Goal: Navigation & Orientation: Find specific page/section

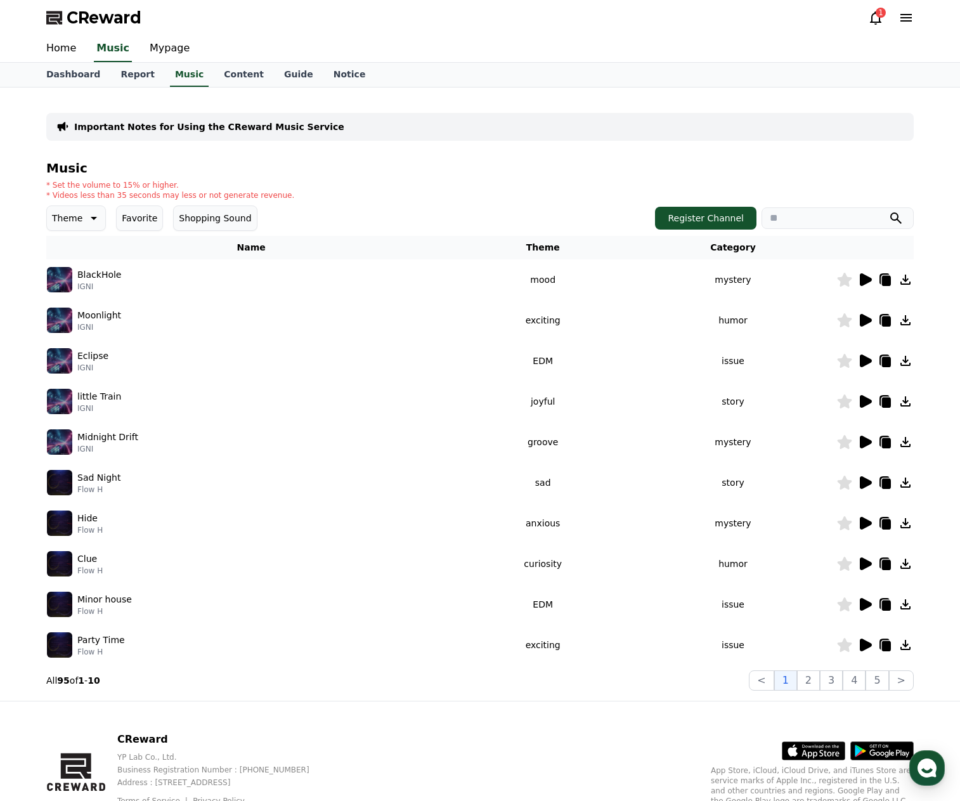
click at [864, 363] on icon at bounding box center [866, 360] width 12 height 13
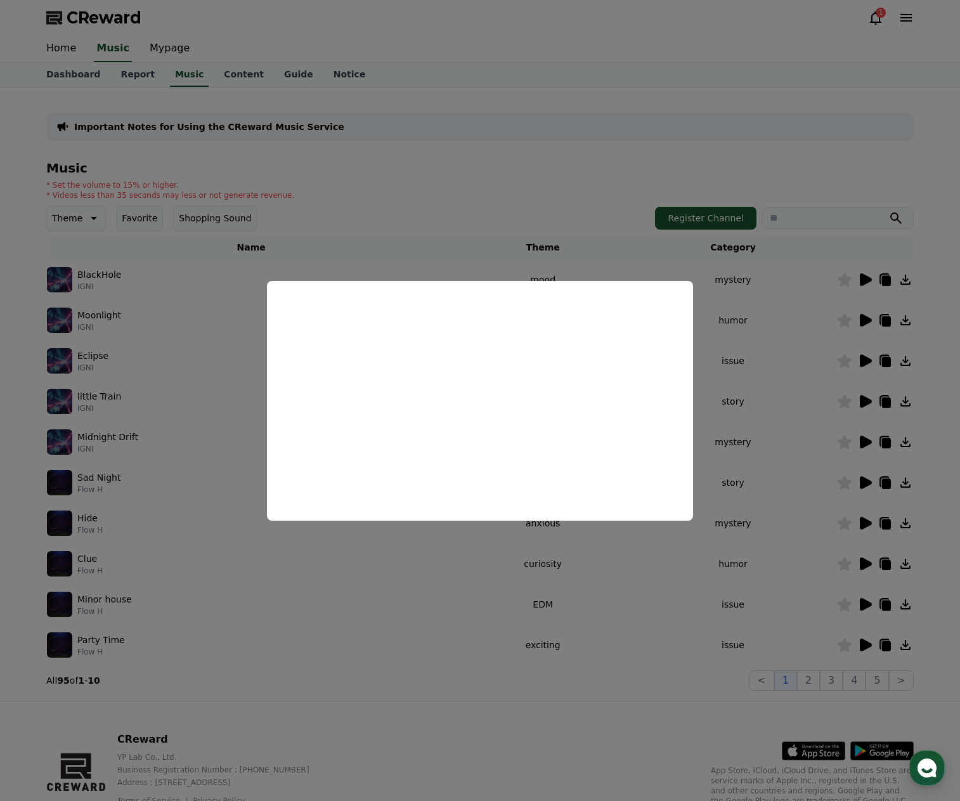
click at [863, 479] on button "close modal" at bounding box center [480, 400] width 960 height 801
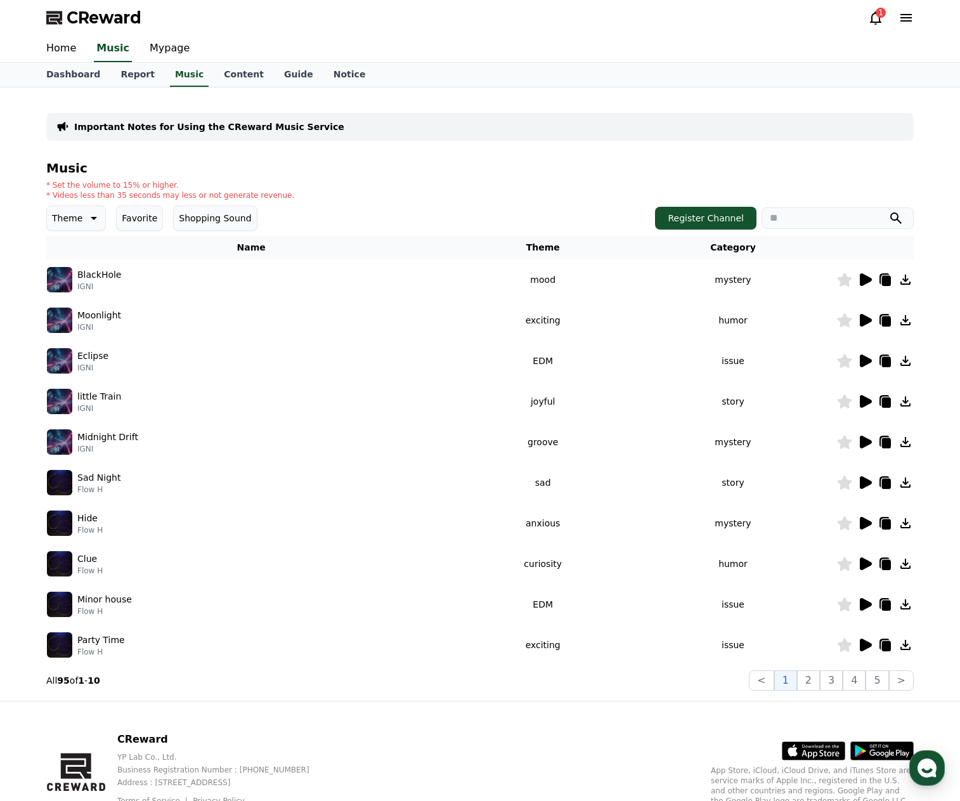
click at [869, 566] on icon at bounding box center [866, 563] width 12 height 13
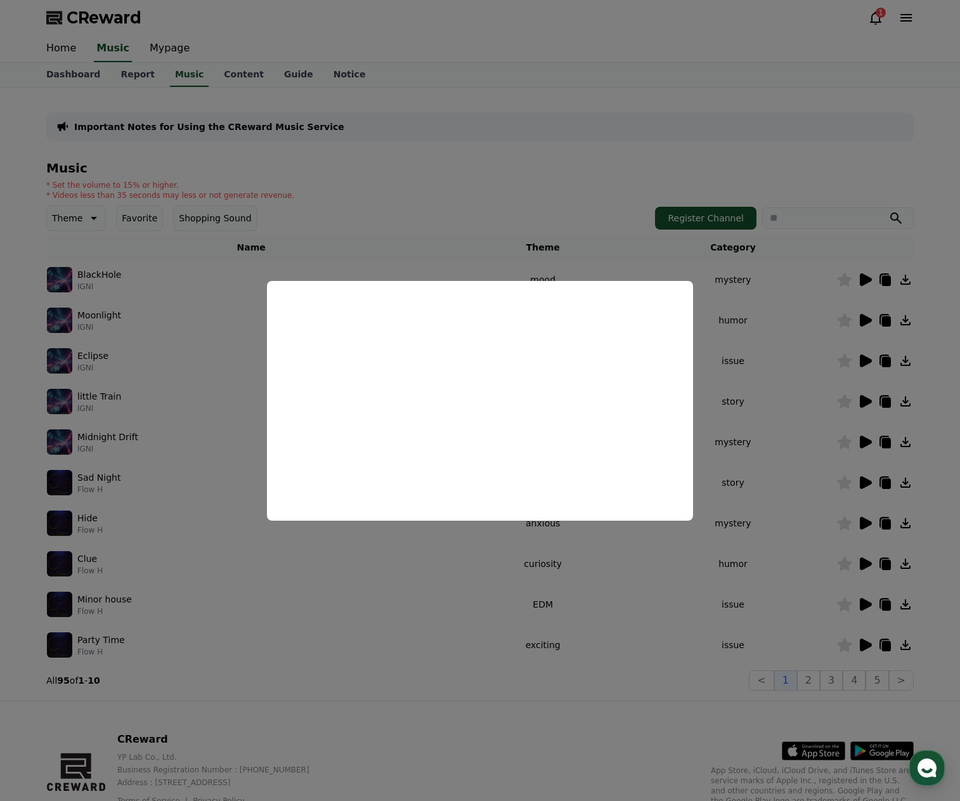
click at [864, 606] on button "close modal" at bounding box center [480, 400] width 960 height 801
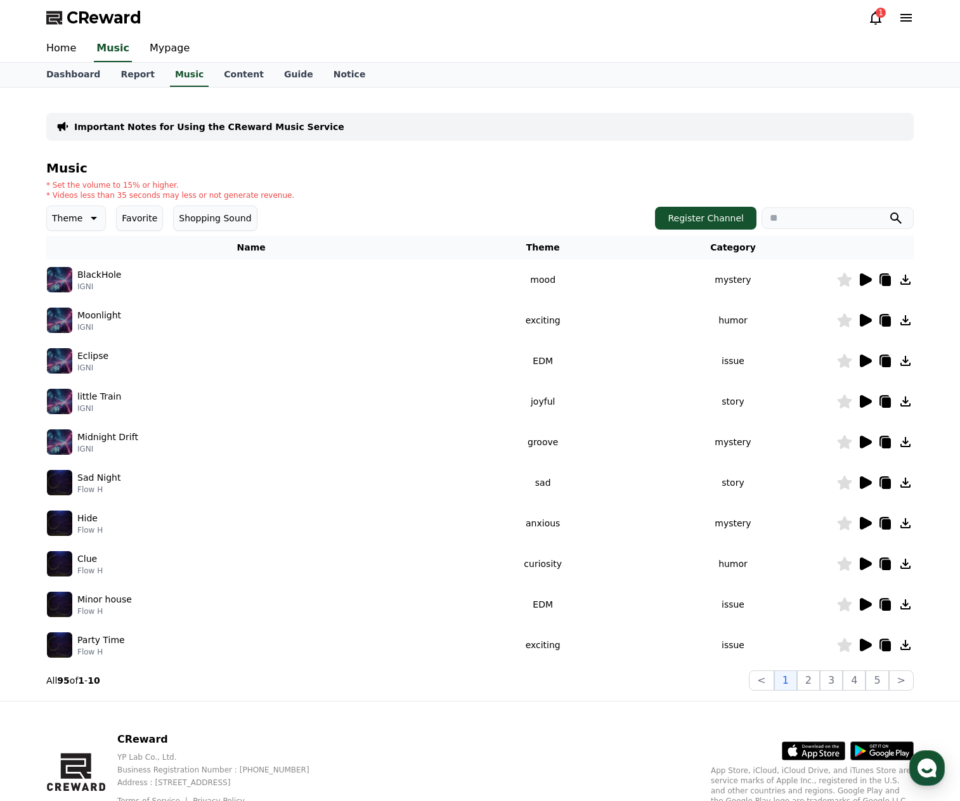
click at [865, 608] on icon at bounding box center [866, 604] width 12 height 13
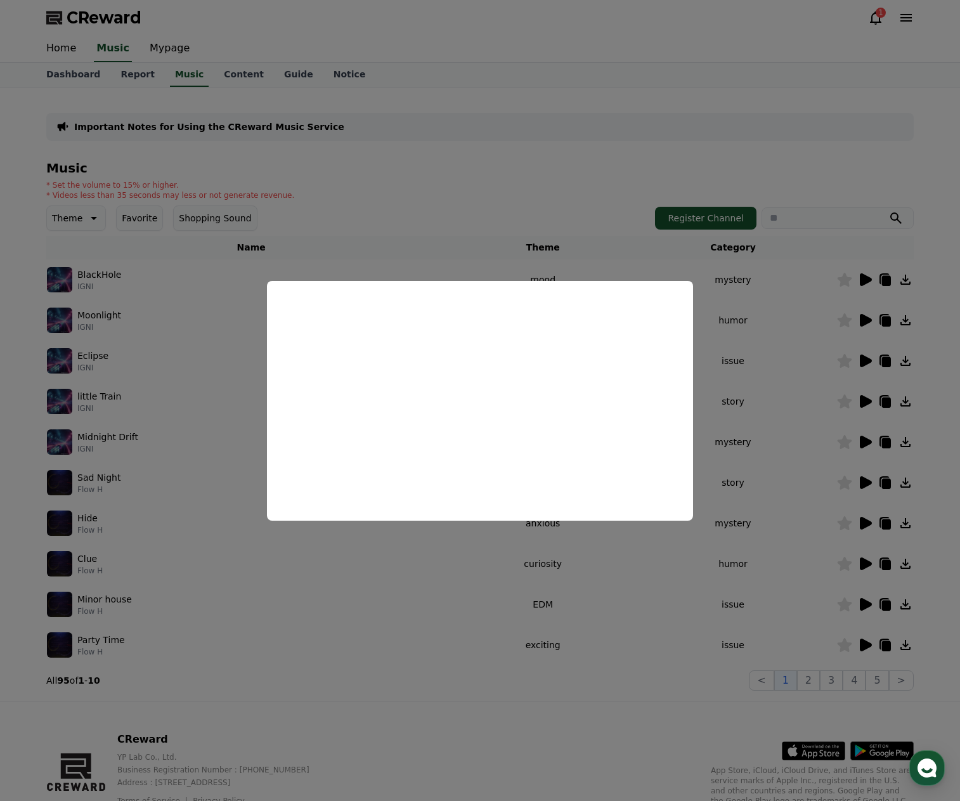
click at [485, 266] on button "close modal" at bounding box center [480, 400] width 960 height 801
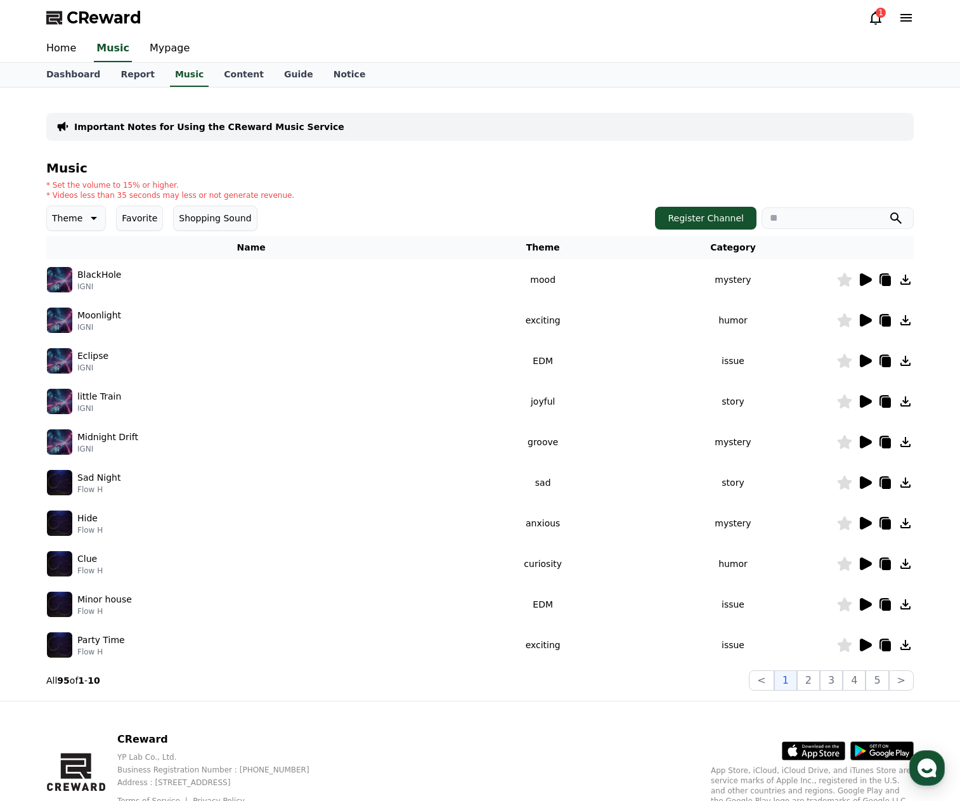
click at [86, 217] on icon at bounding box center [92, 218] width 15 height 15
click at [80, 314] on button "Curiosity" at bounding box center [72, 318] width 49 height 28
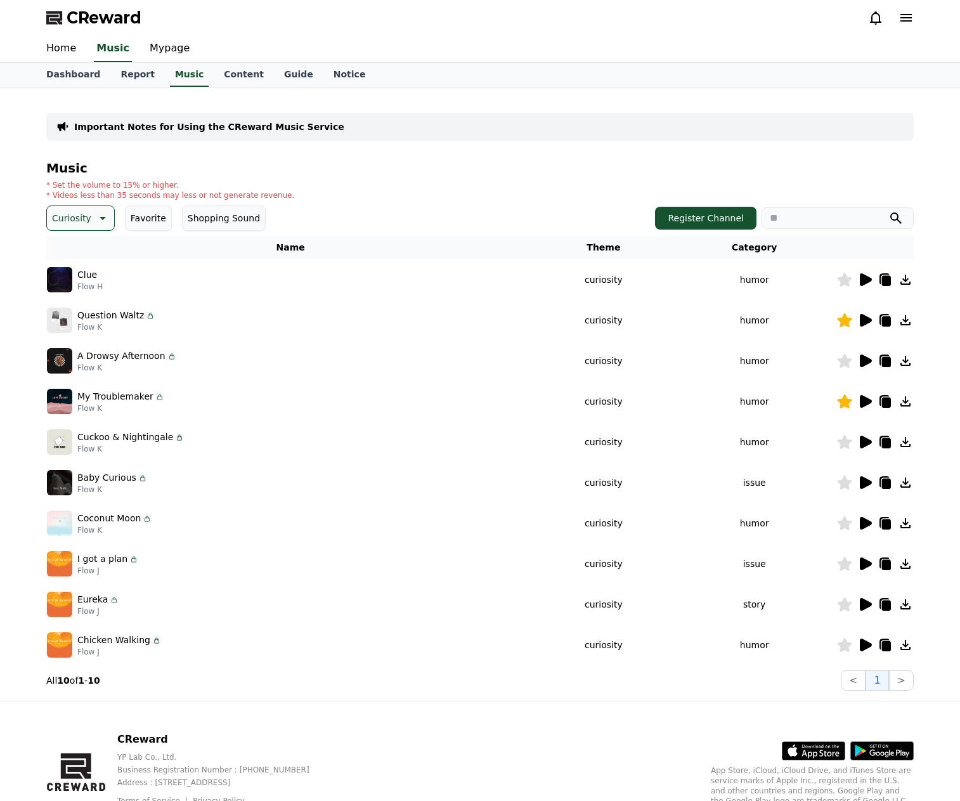
click at [863, 275] on icon at bounding box center [866, 279] width 12 height 13
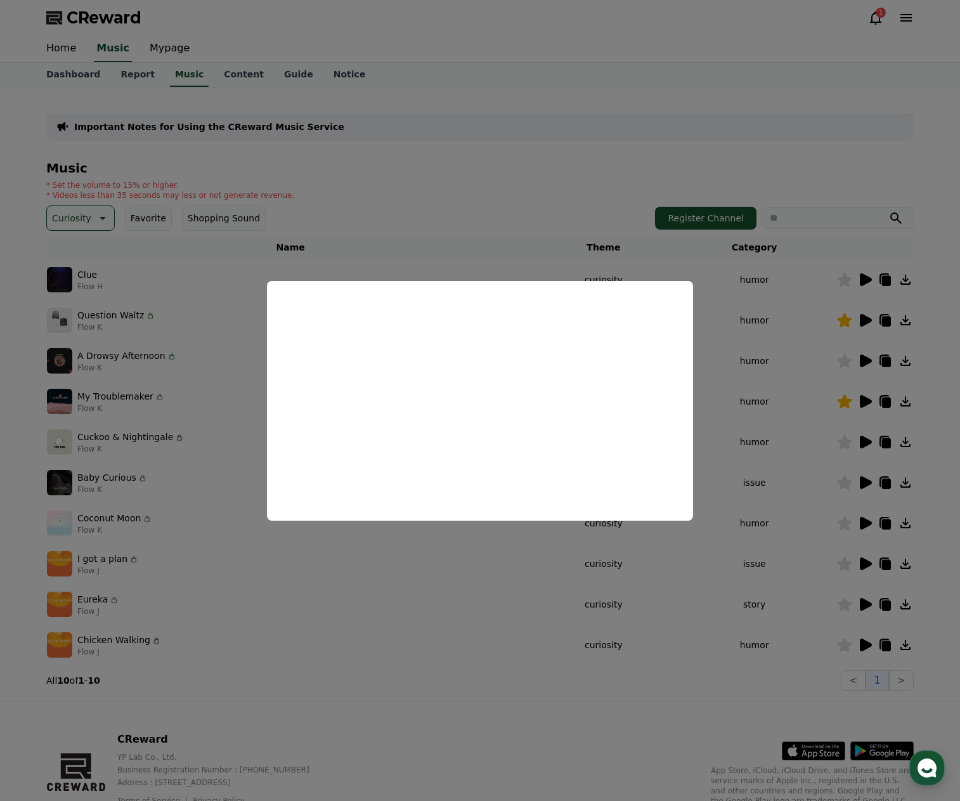
click at [866, 359] on button "close modal" at bounding box center [480, 400] width 960 height 801
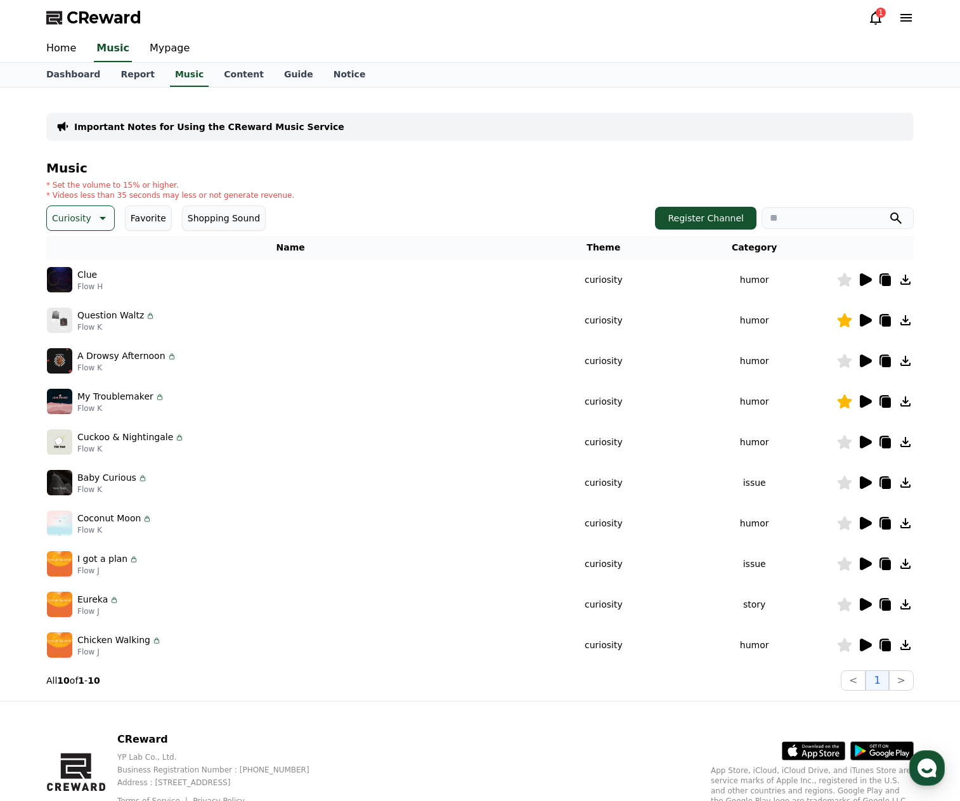
click at [866, 359] on icon at bounding box center [866, 360] width 12 height 13
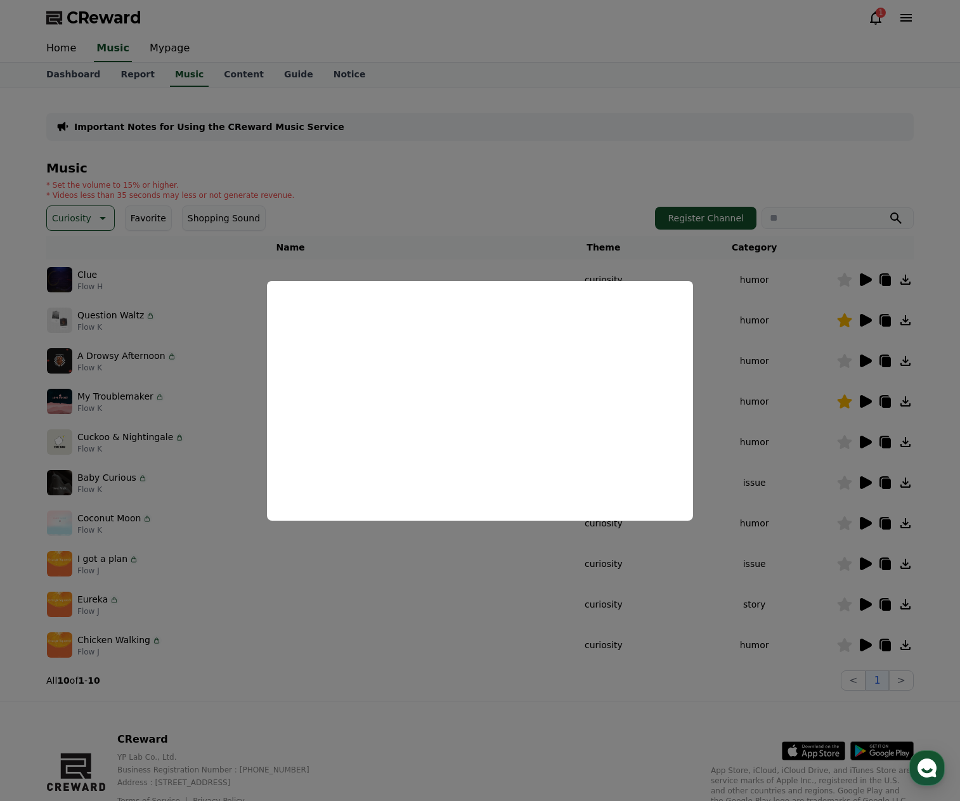
click at [864, 441] on button "close modal" at bounding box center [480, 400] width 960 height 801
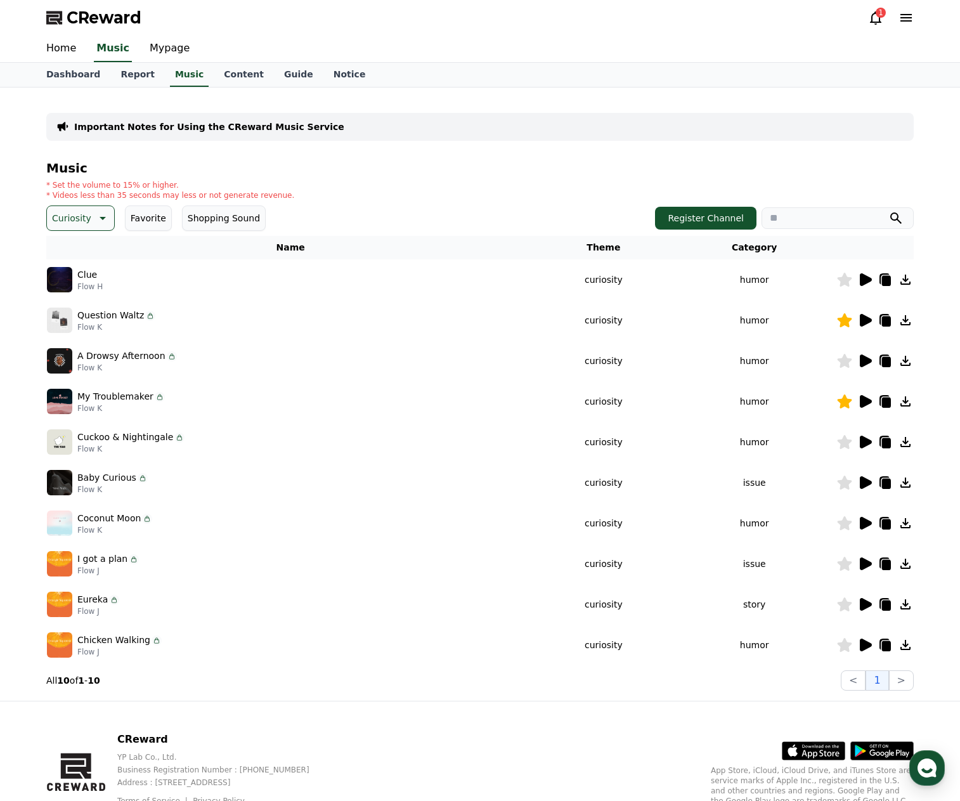
click at [866, 445] on icon at bounding box center [866, 442] width 12 height 13
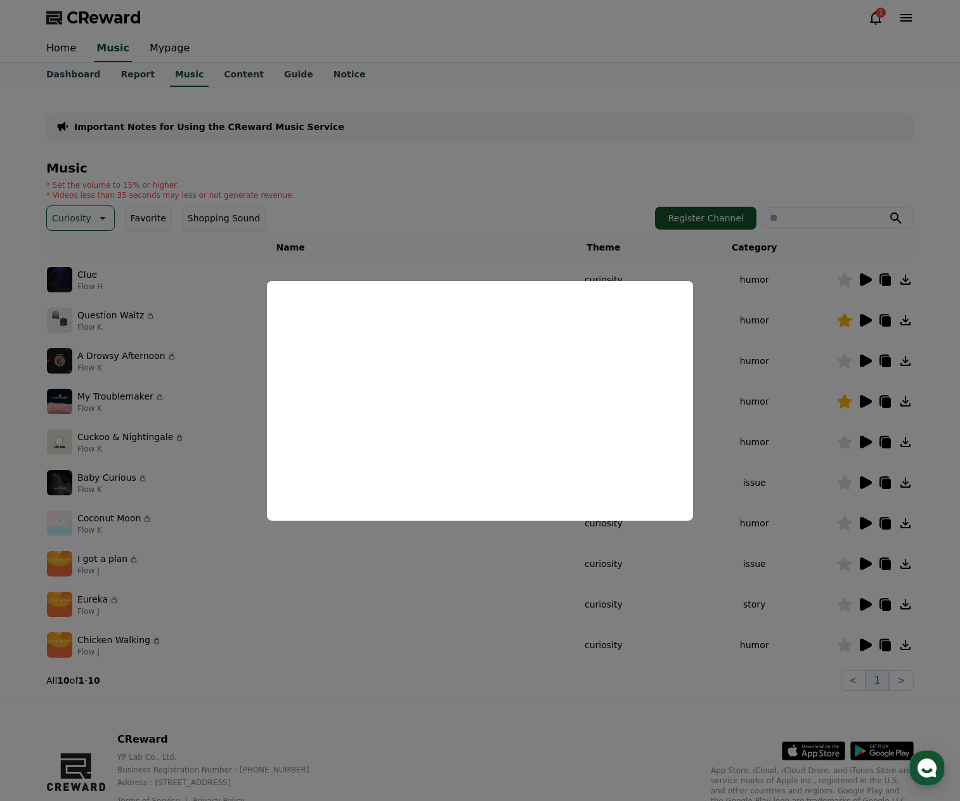
click at [868, 486] on button "close modal" at bounding box center [480, 400] width 960 height 801
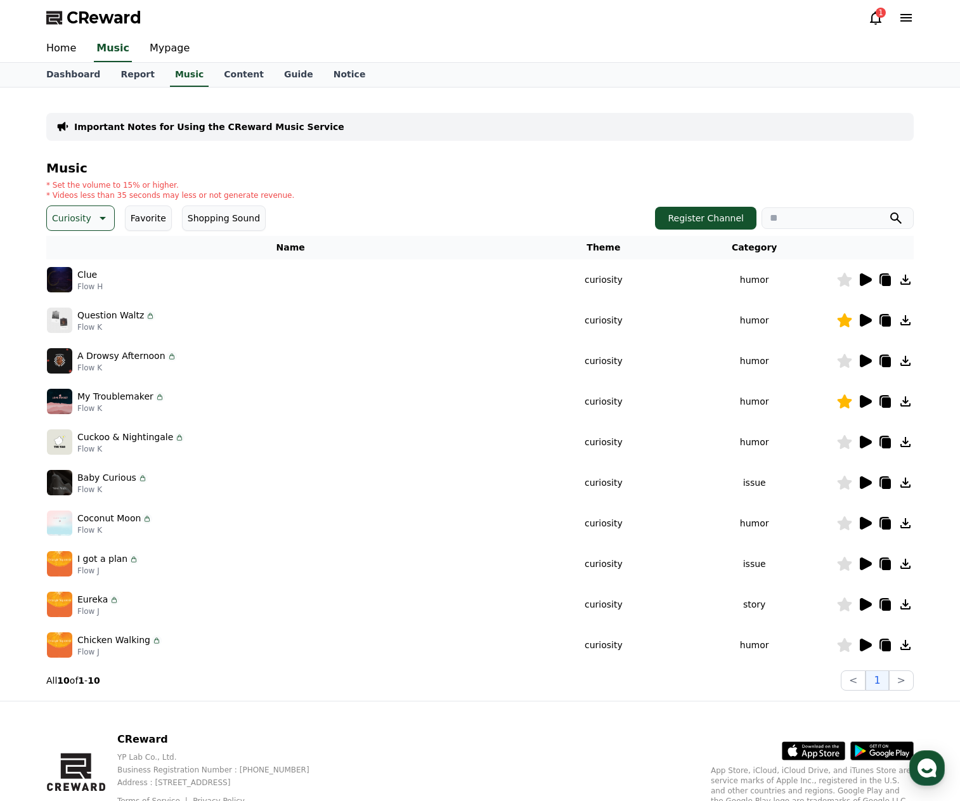
click at [866, 484] on icon at bounding box center [866, 482] width 12 height 13
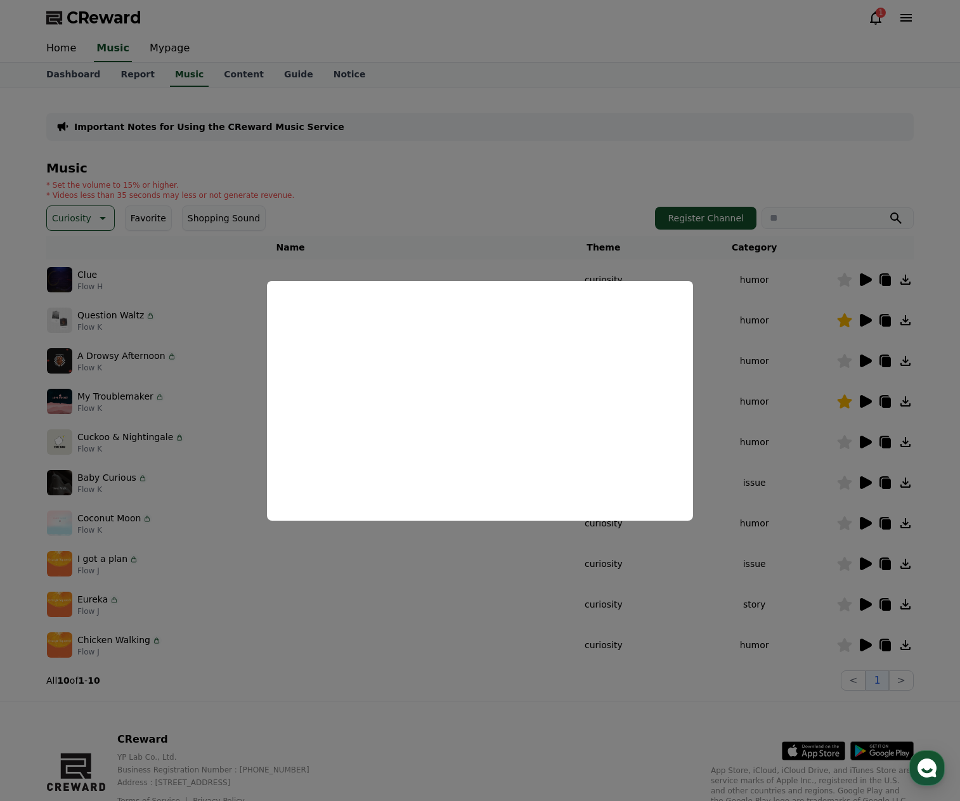
click at [413, 543] on button "close modal" at bounding box center [480, 400] width 960 height 801
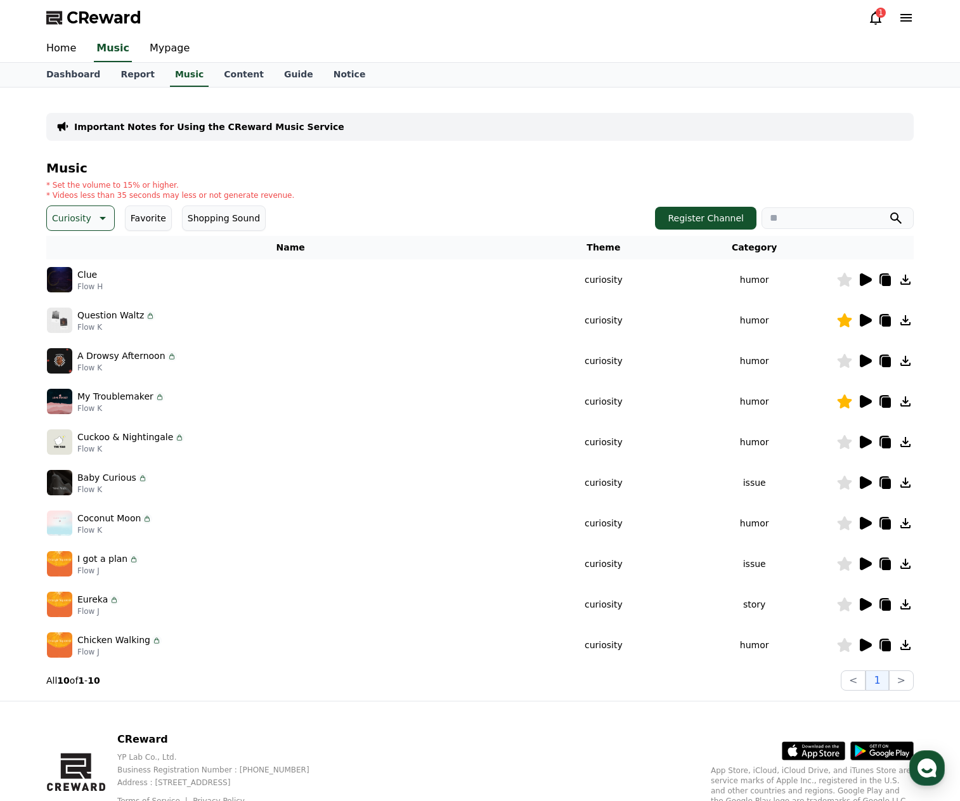
click at [94, 214] on icon at bounding box center [101, 218] width 15 height 15
click at [82, 297] on div "All Fantasy Curiosity Dark Bright Popping Exciting Twist Majestic Dramatic Joyf…" at bounding box center [80, 213] width 65 height 654
click at [68, 295] on button "Edm" at bounding box center [63, 296] width 30 height 28
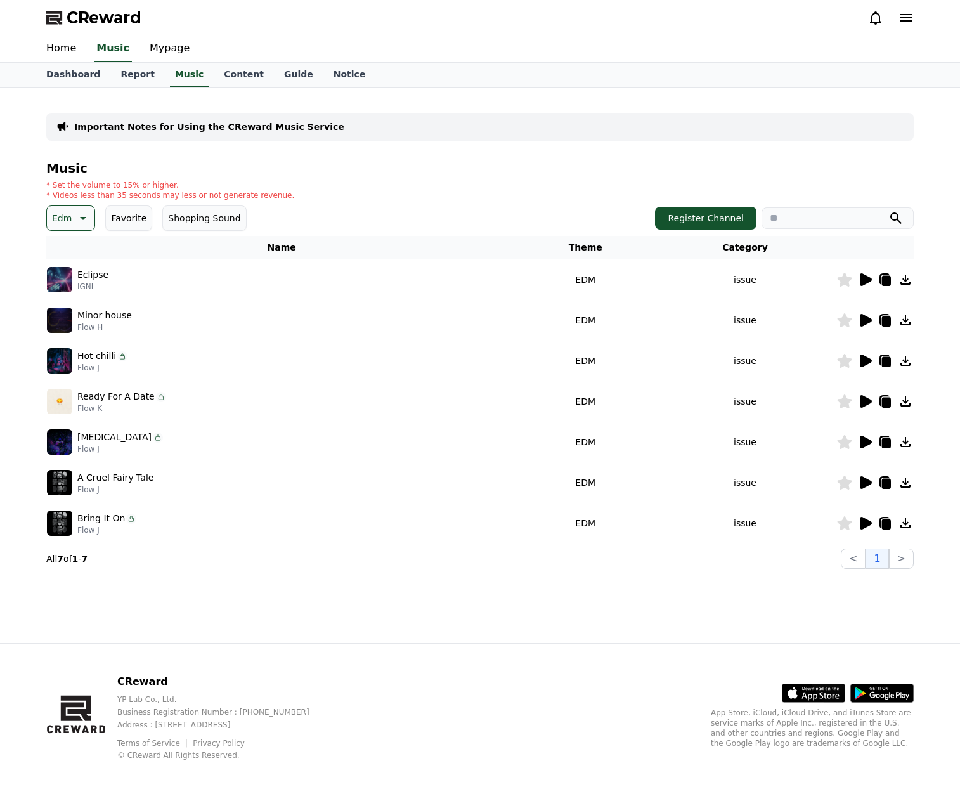
click at [866, 283] on icon at bounding box center [866, 279] width 12 height 13
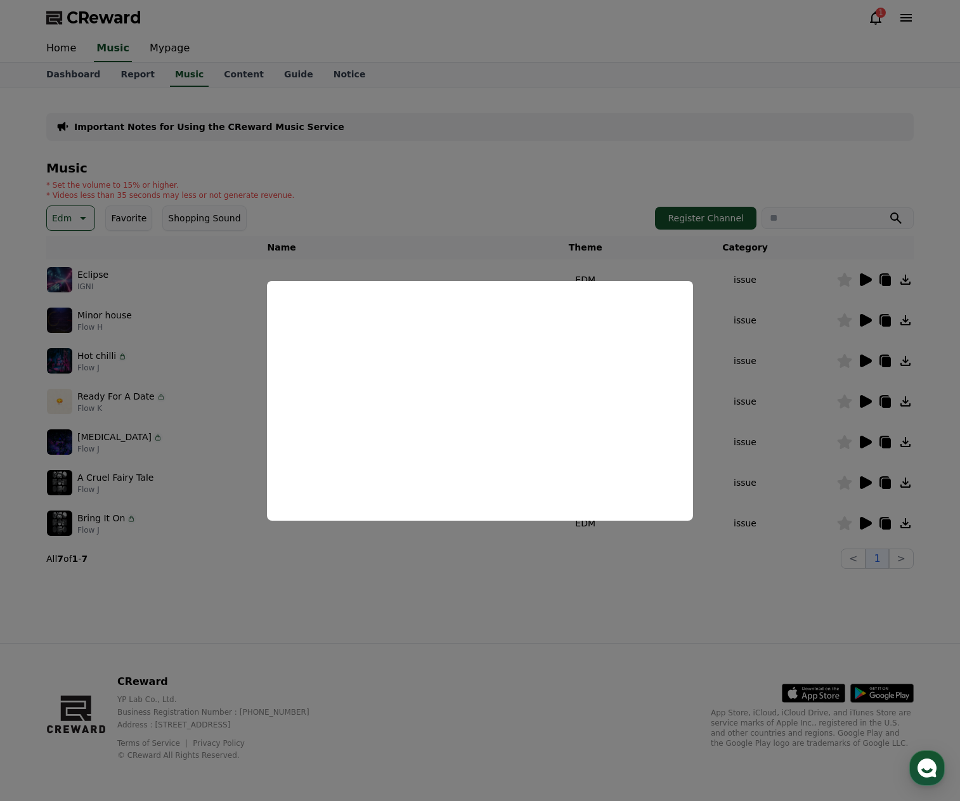
click at [874, 321] on button "close modal" at bounding box center [480, 400] width 960 height 801
click at [865, 318] on icon at bounding box center [866, 320] width 12 height 13
click at [868, 359] on button "close modal" at bounding box center [480, 400] width 960 height 801
click at [866, 362] on icon at bounding box center [866, 360] width 12 height 13
click at [865, 401] on button "close modal" at bounding box center [480, 400] width 960 height 801
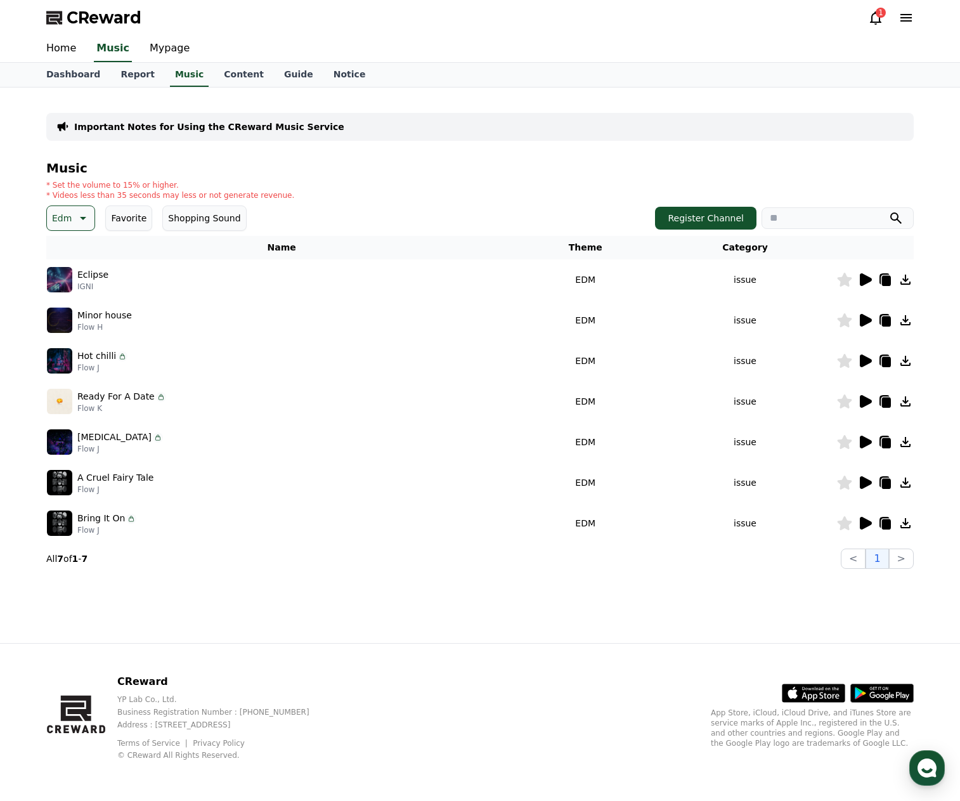
click at [864, 402] on icon at bounding box center [866, 401] width 12 height 13
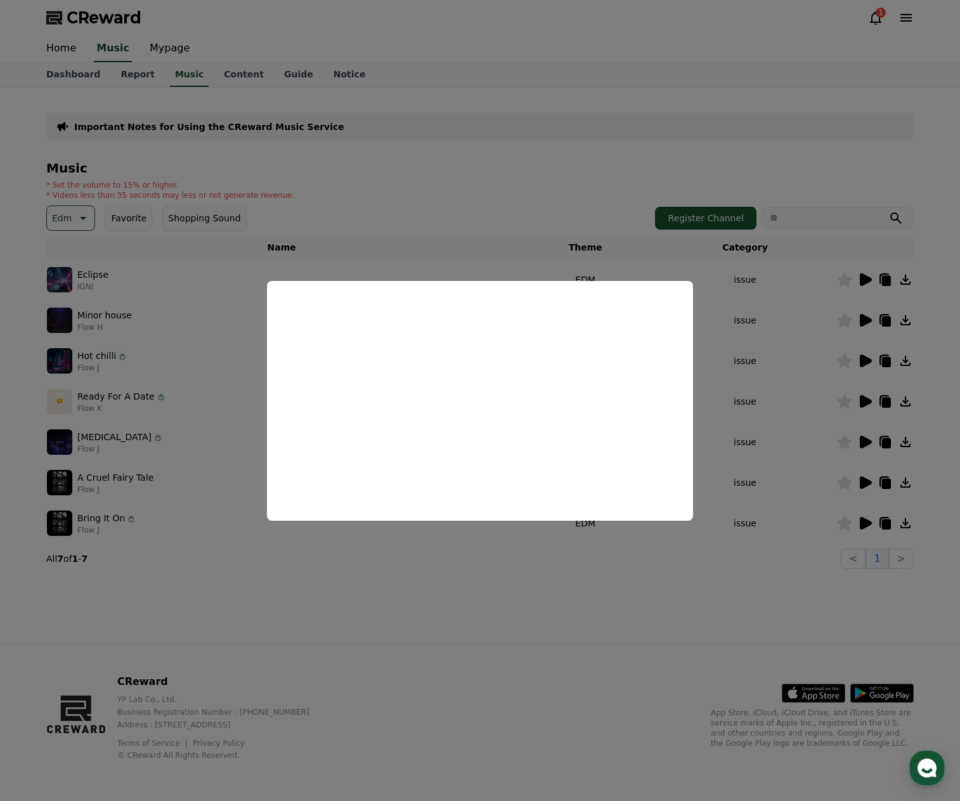
click at [367, 587] on button "close modal" at bounding box center [480, 400] width 960 height 801
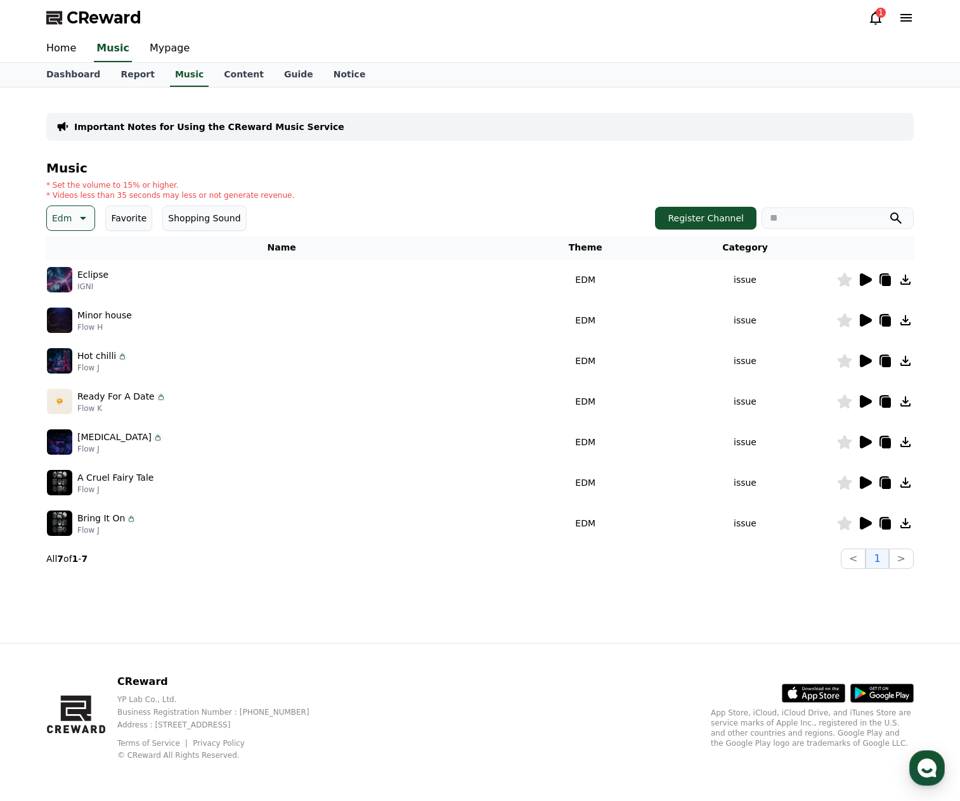
click at [81, 217] on icon at bounding box center [83, 218] width 6 height 3
click at [71, 253] on button "Popping" at bounding box center [71, 253] width 46 height 28
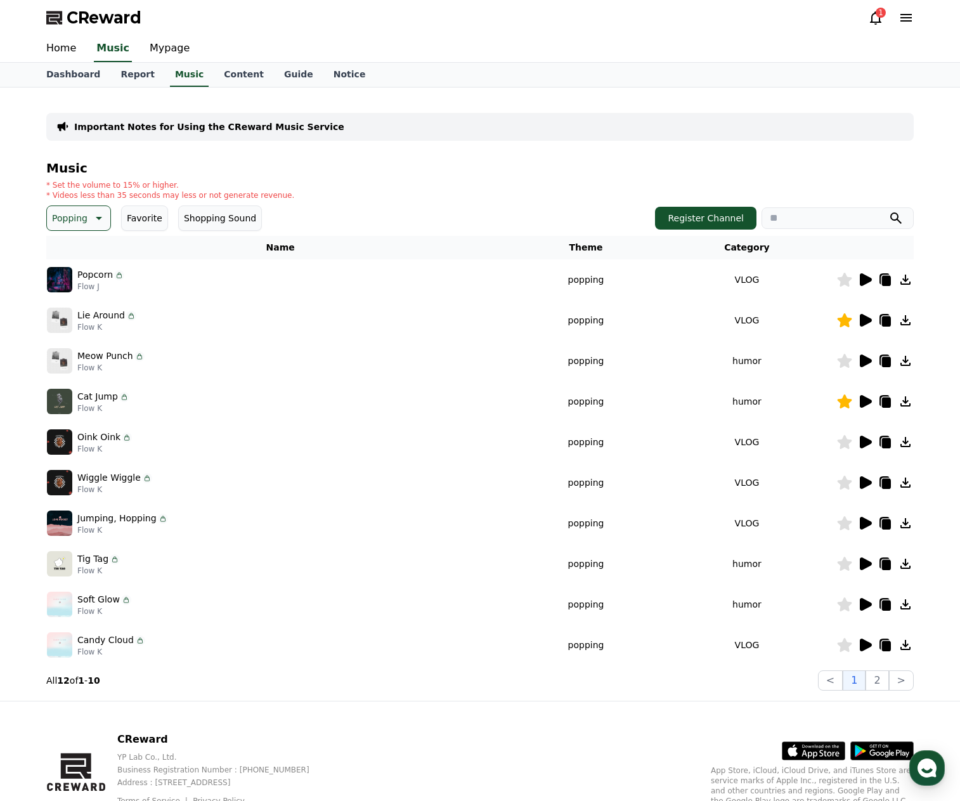
click at [864, 282] on icon at bounding box center [866, 279] width 12 height 13
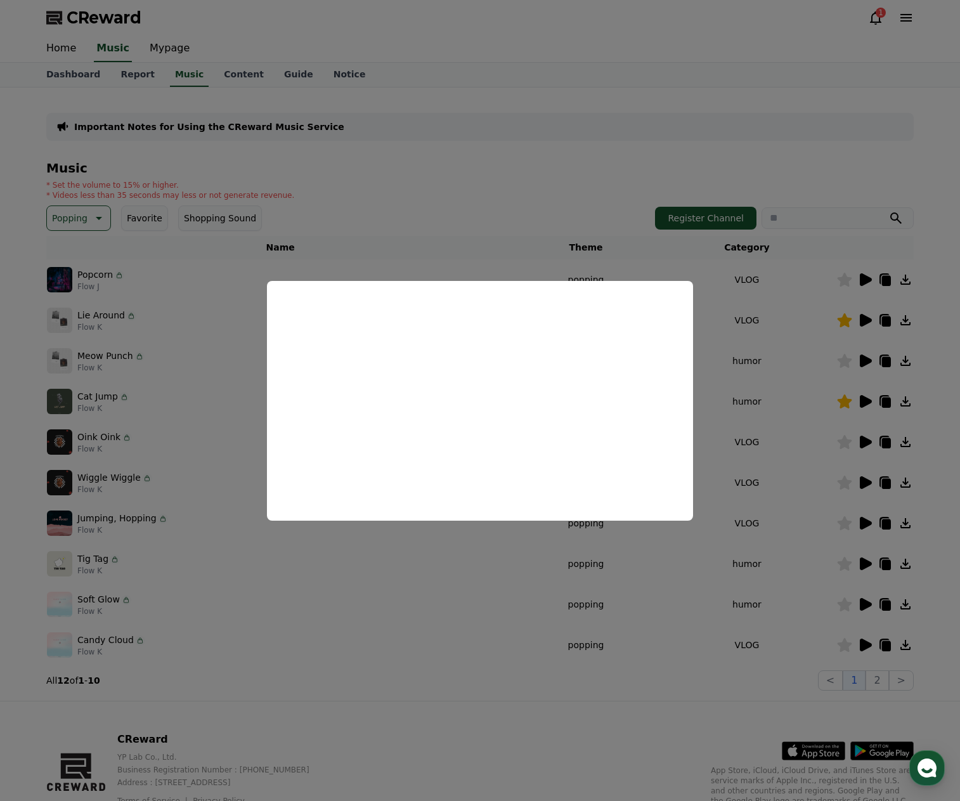
click at [868, 323] on button "close modal" at bounding box center [480, 400] width 960 height 801
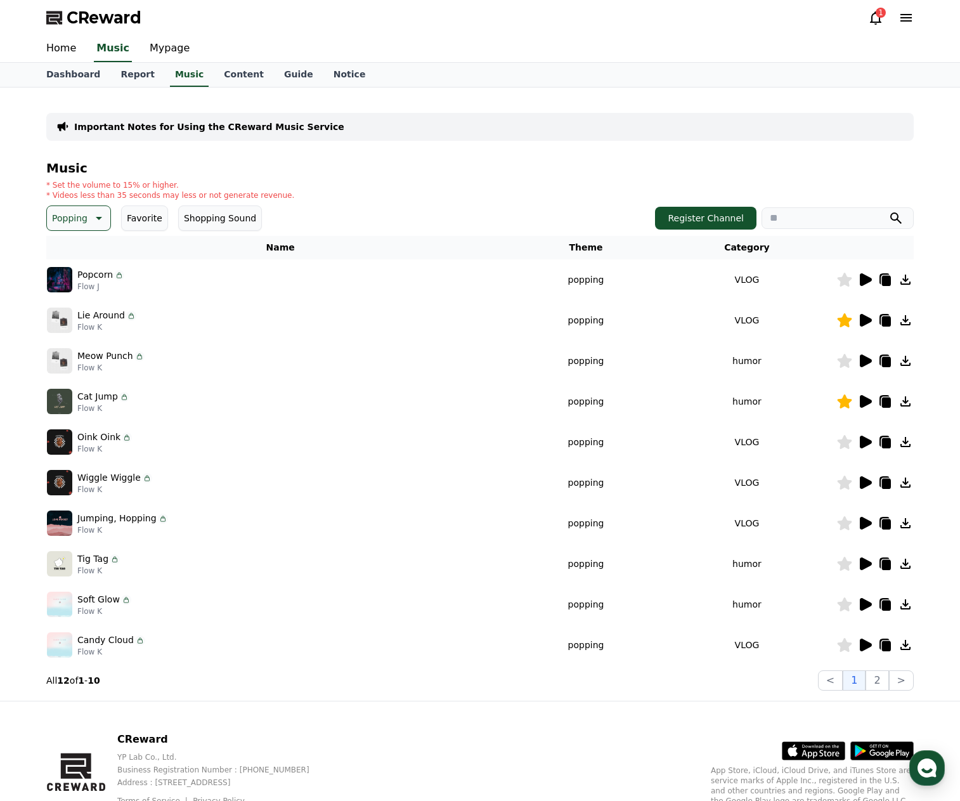
click at [868, 323] on icon at bounding box center [866, 320] width 12 height 13
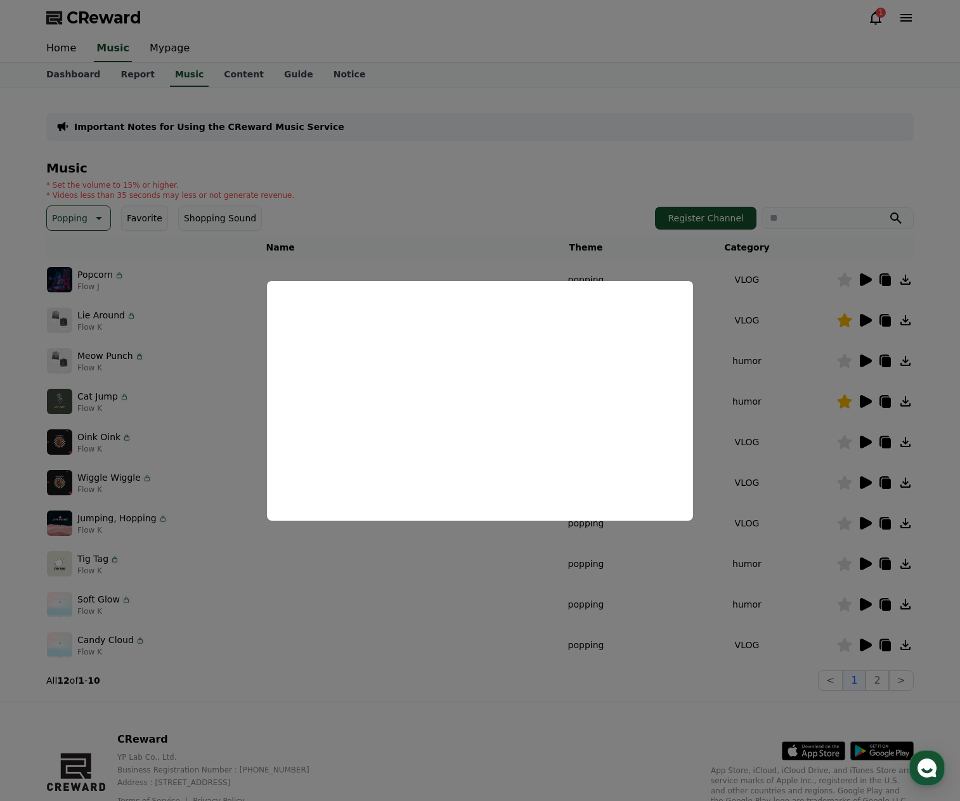
click at [863, 361] on button "close modal" at bounding box center [480, 400] width 960 height 801
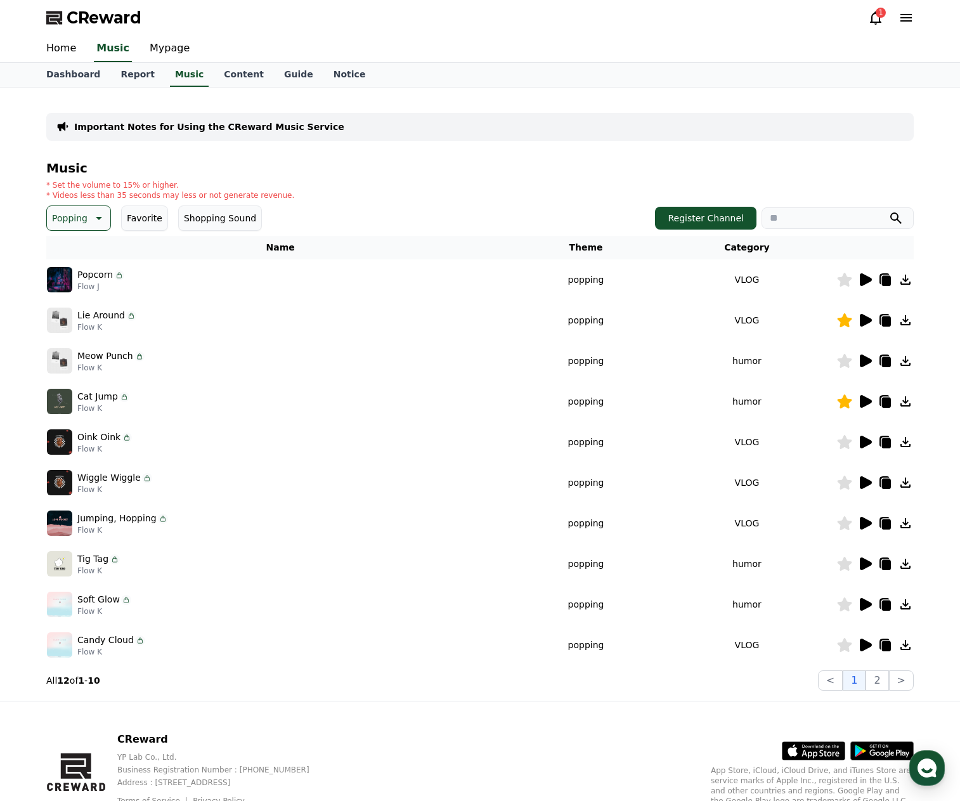
click at [862, 361] on icon at bounding box center [866, 360] width 12 height 13
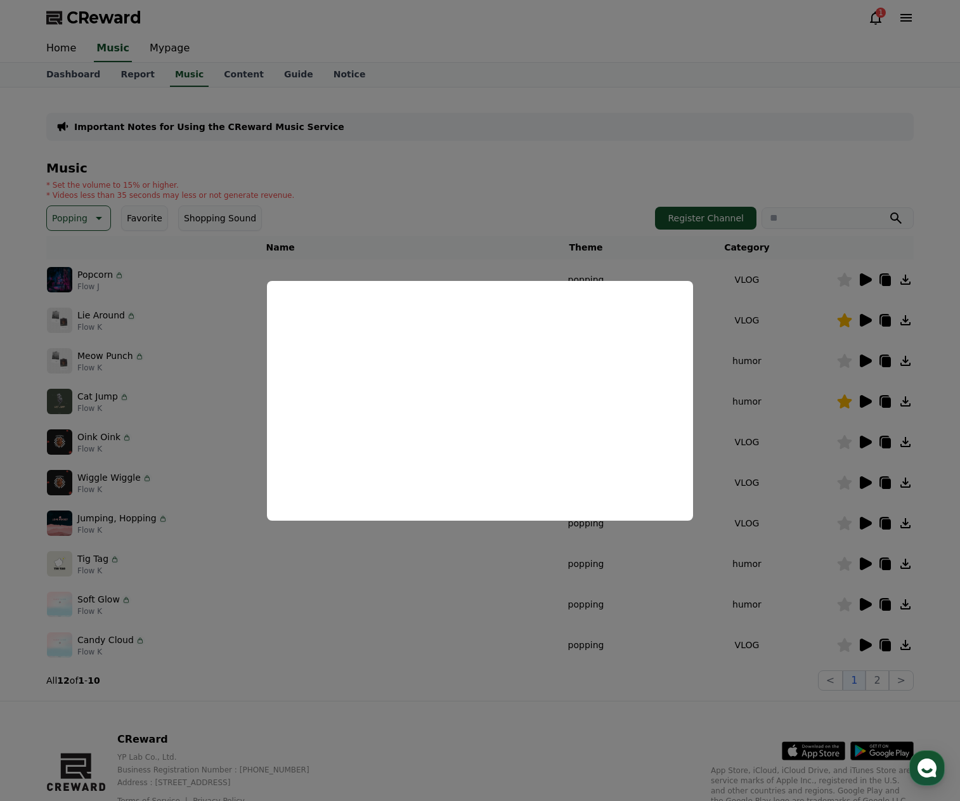
click at [865, 402] on button "close modal" at bounding box center [480, 400] width 960 height 801
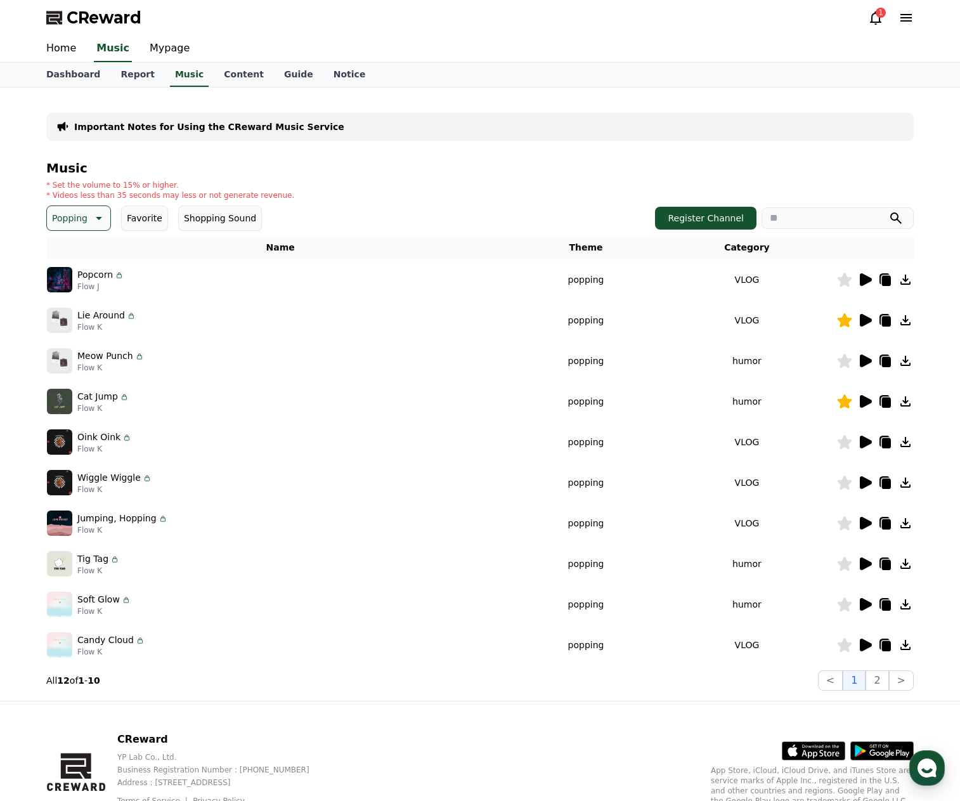
click at [865, 481] on icon at bounding box center [866, 482] width 12 height 13
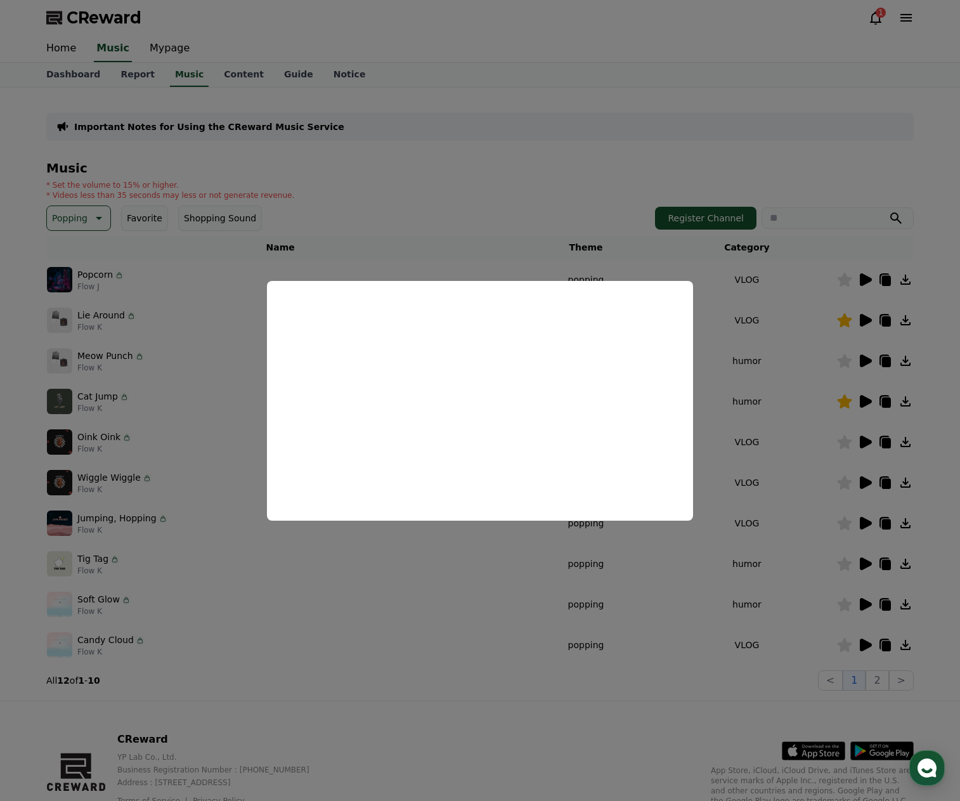
click at [868, 514] on button "close modal" at bounding box center [480, 400] width 960 height 801
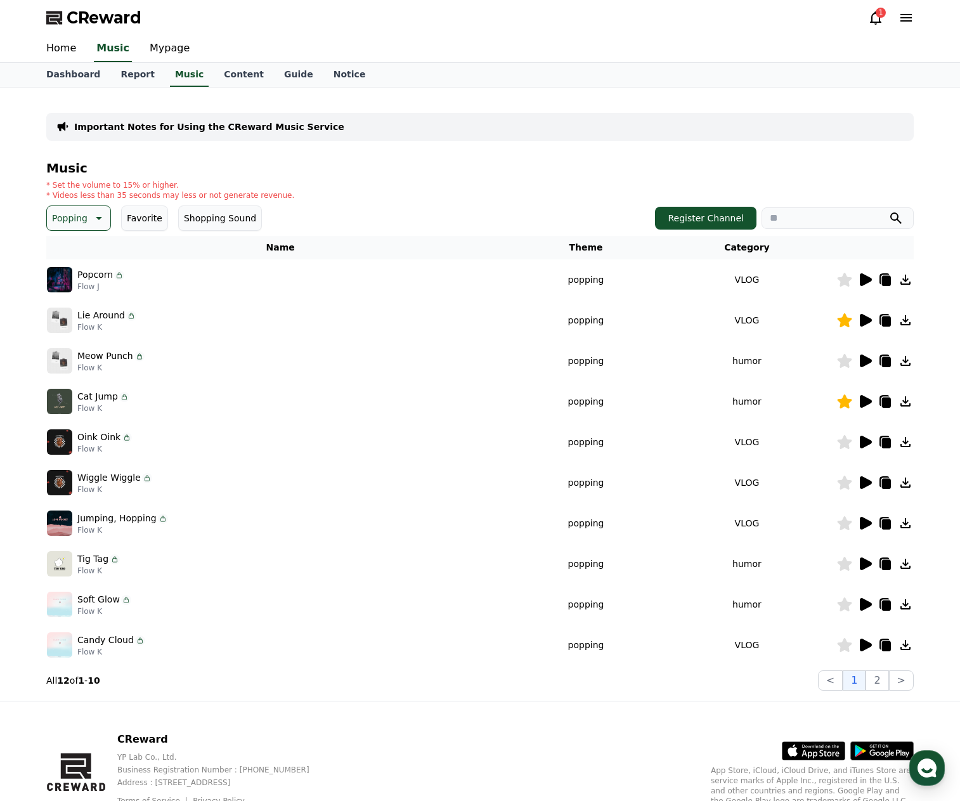
click at [866, 522] on icon at bounding box center [866, 523] width 12 height 13
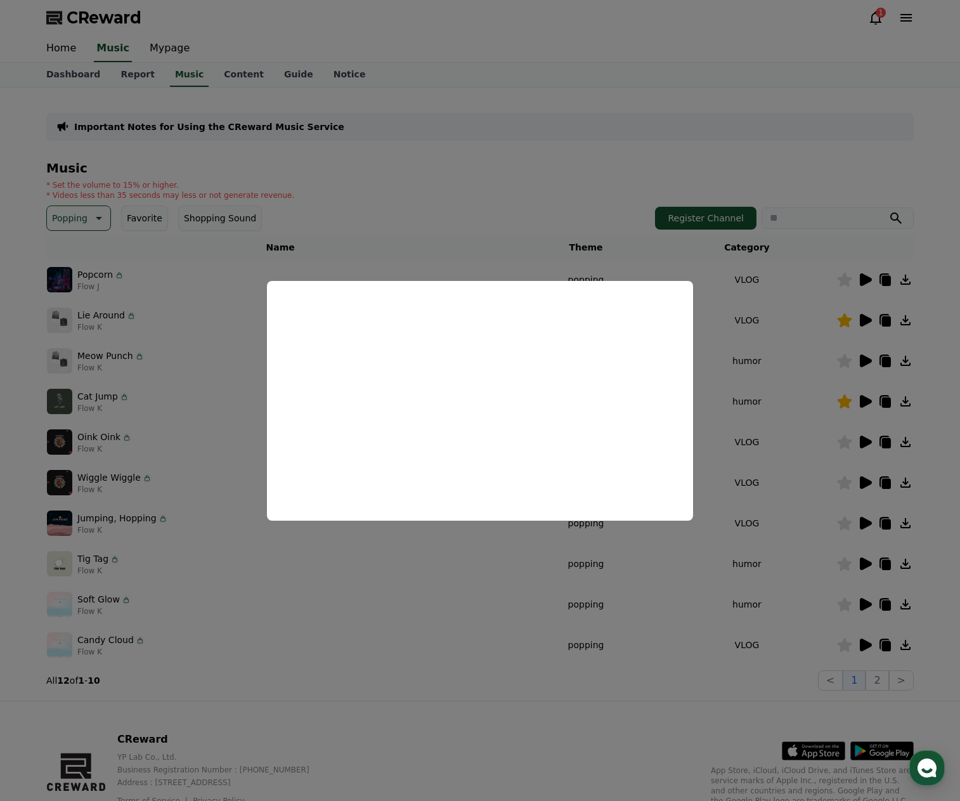
click at [861, 489] on button "close modal" at bounding box center [480, 400] width 960 height 801
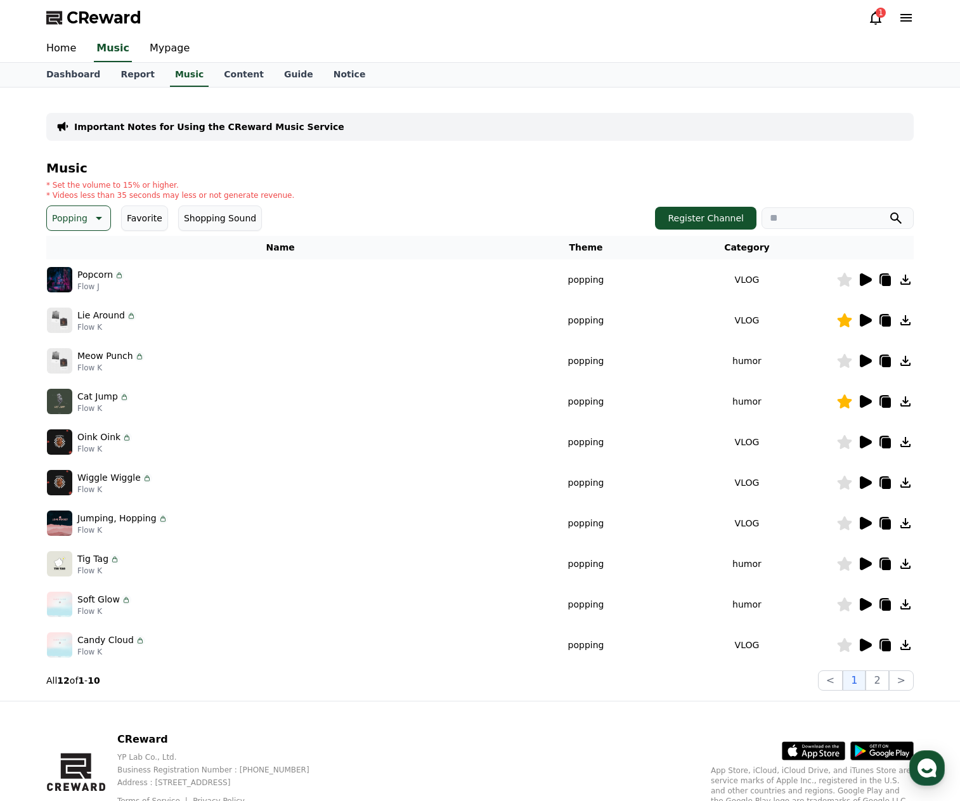
click at [868, 524] on icon at bounding box center [866, 523] width 12 height 13
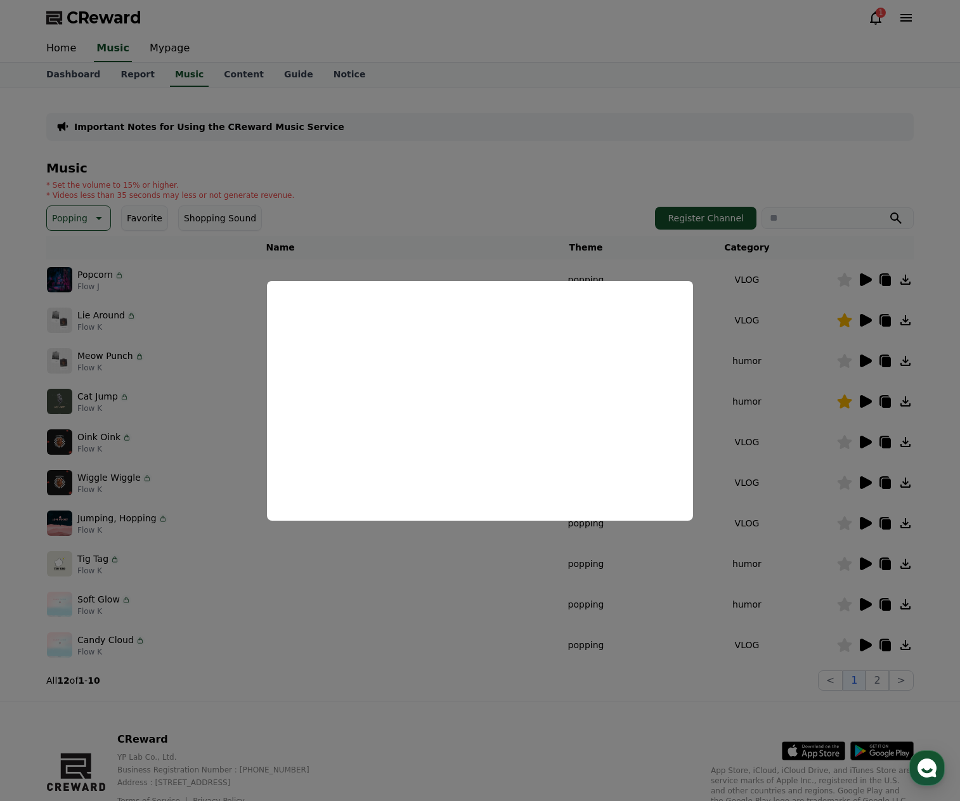
click at [872, 564] on button "close modal" at bounding box center [480, 400] width 960 height 801
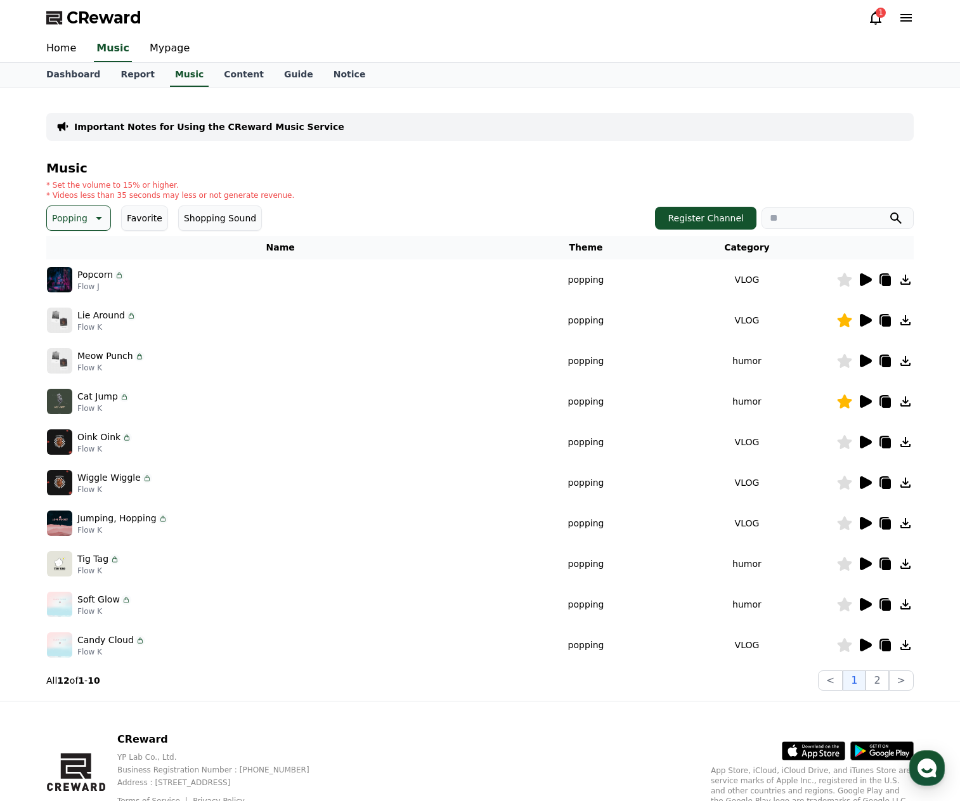
click at [868, 562] on icon at bounding box center [866, 563] width 12 height 13
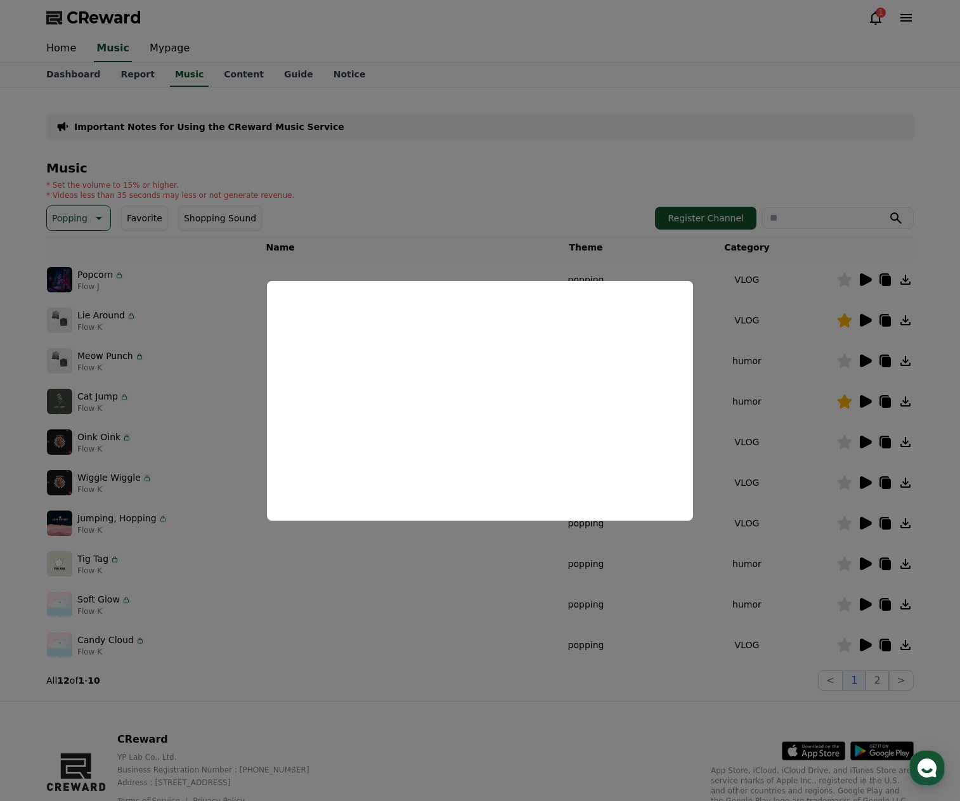
click at [855, 620] on button "close modal" at bounding box center [480, 400] width 960 height 801
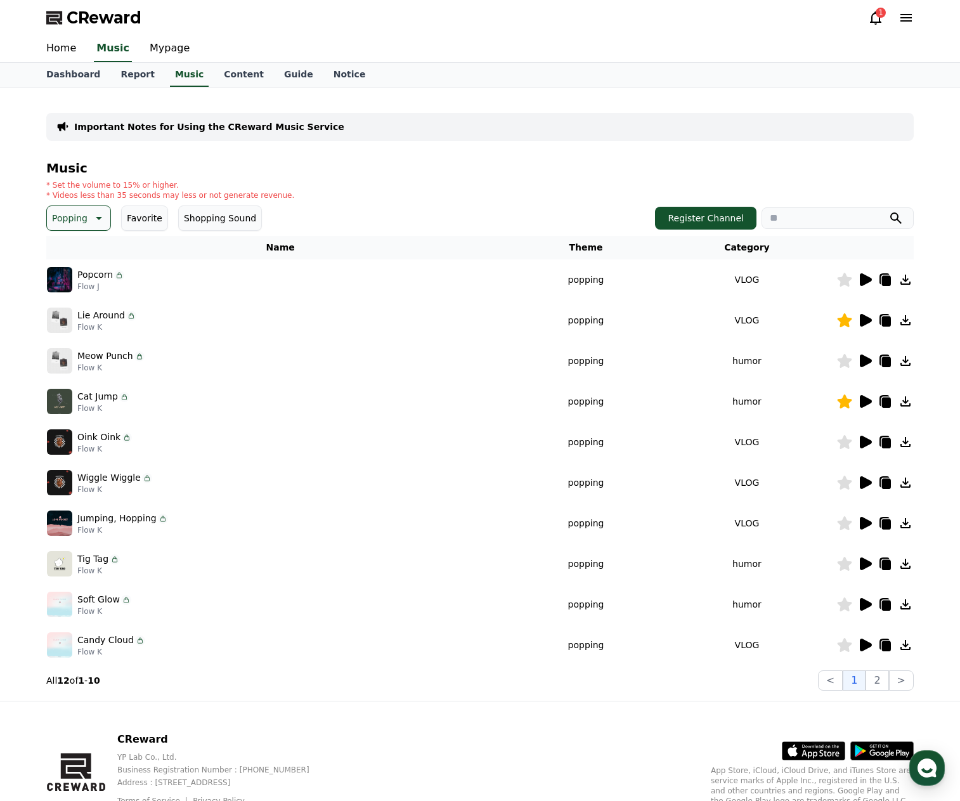
click at [866, 604] on icon at bounding box center [866, 604] width 12 height 13
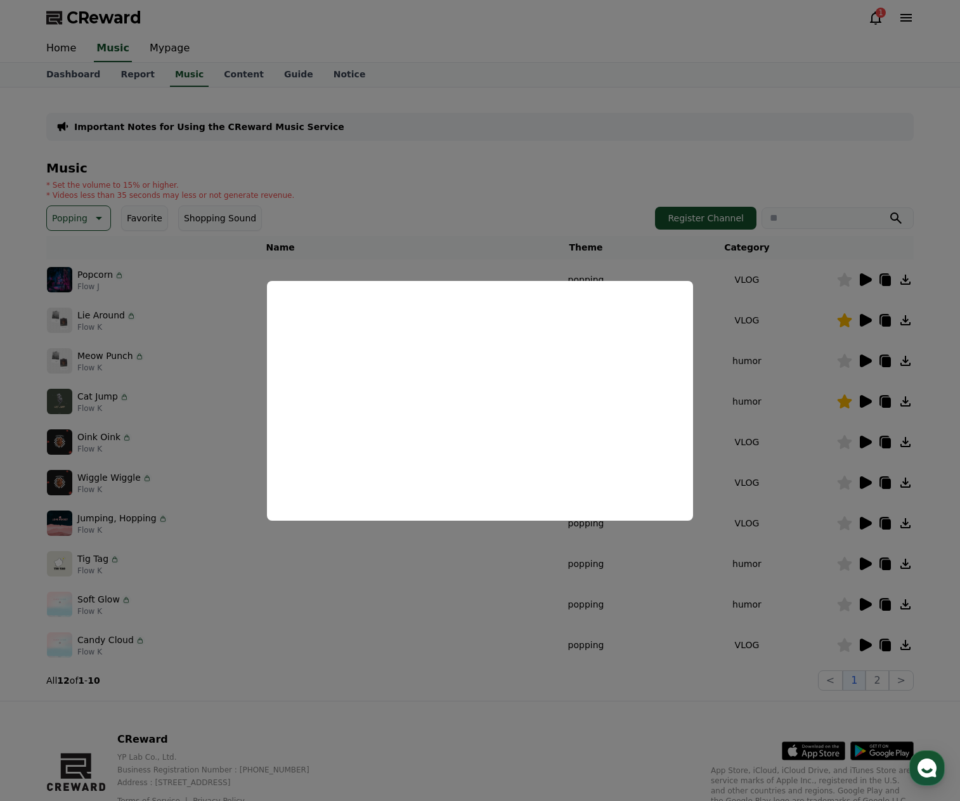
click at [824, 651] on button "close modal" at bounding box center [480, 400] width 960 height 801
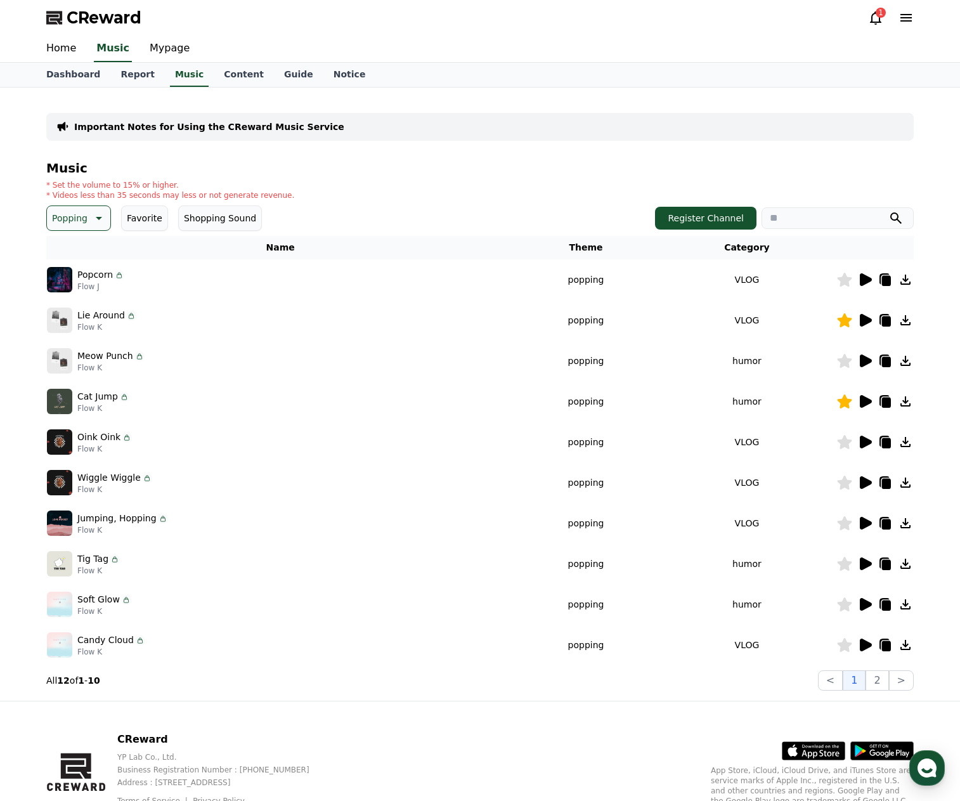
click at [863, 645] on icon at bounding box center [866, 645] width 12 height 13
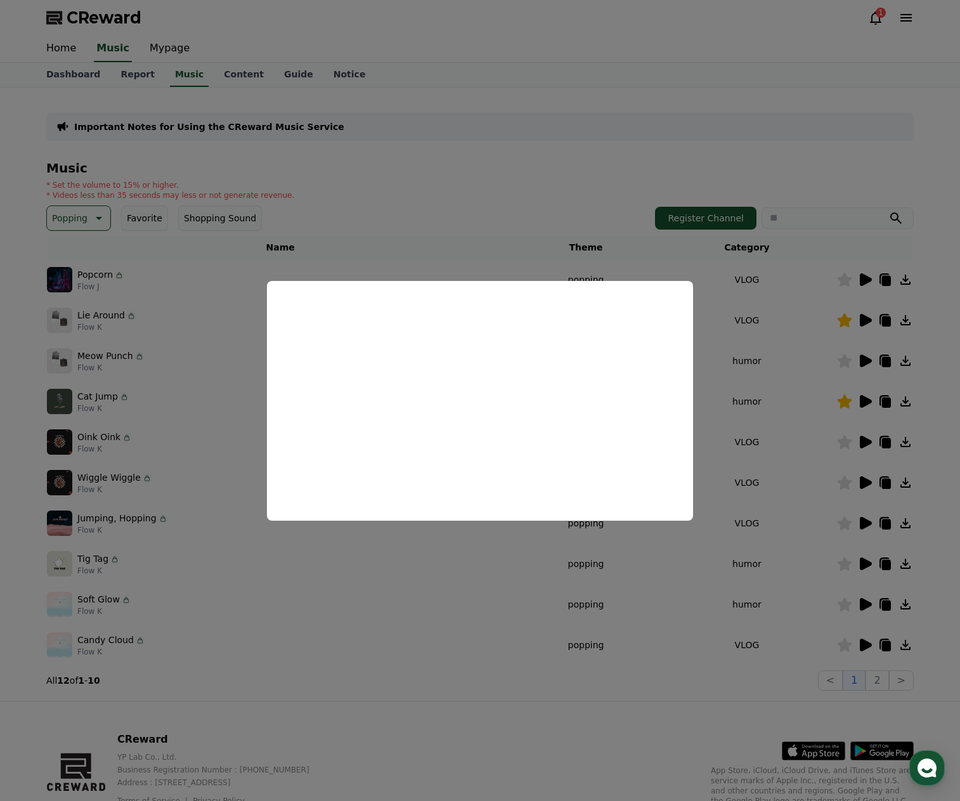
click at [424, 608] on button "close modal" at bounding box center [480, 400] width 960 height 801
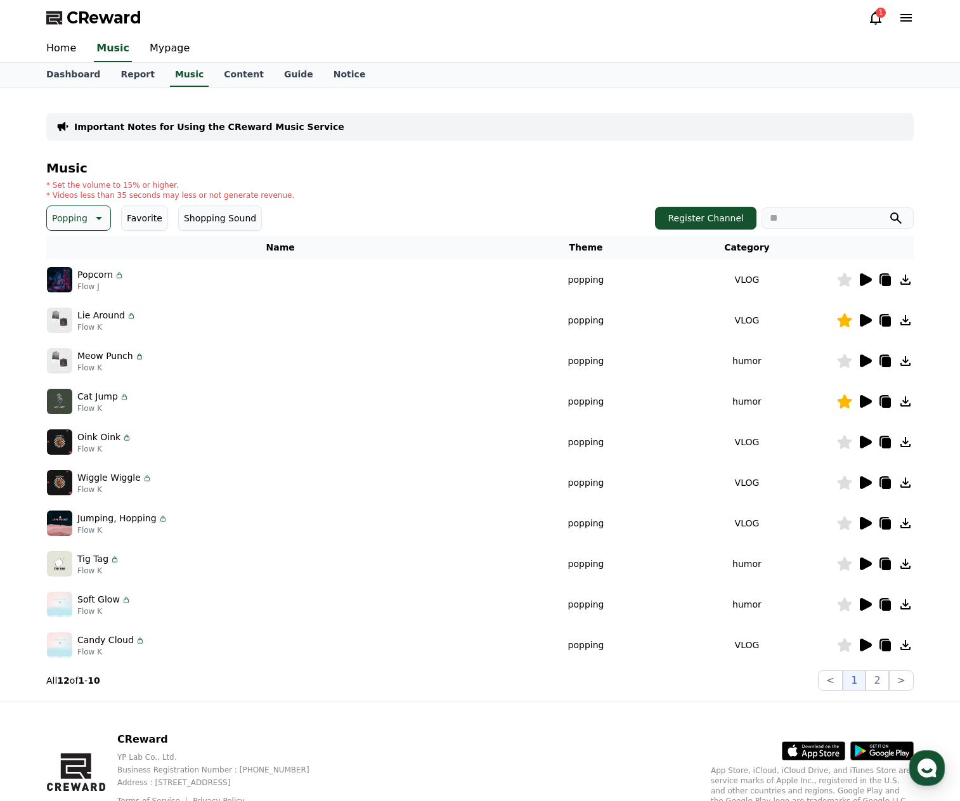
click at [97, 218] on icon at bounding box center [99, 218] width 6 height 3
click at [74, 283] on button "Fantasy" at bounding box center [70, 285] width 44 height 28
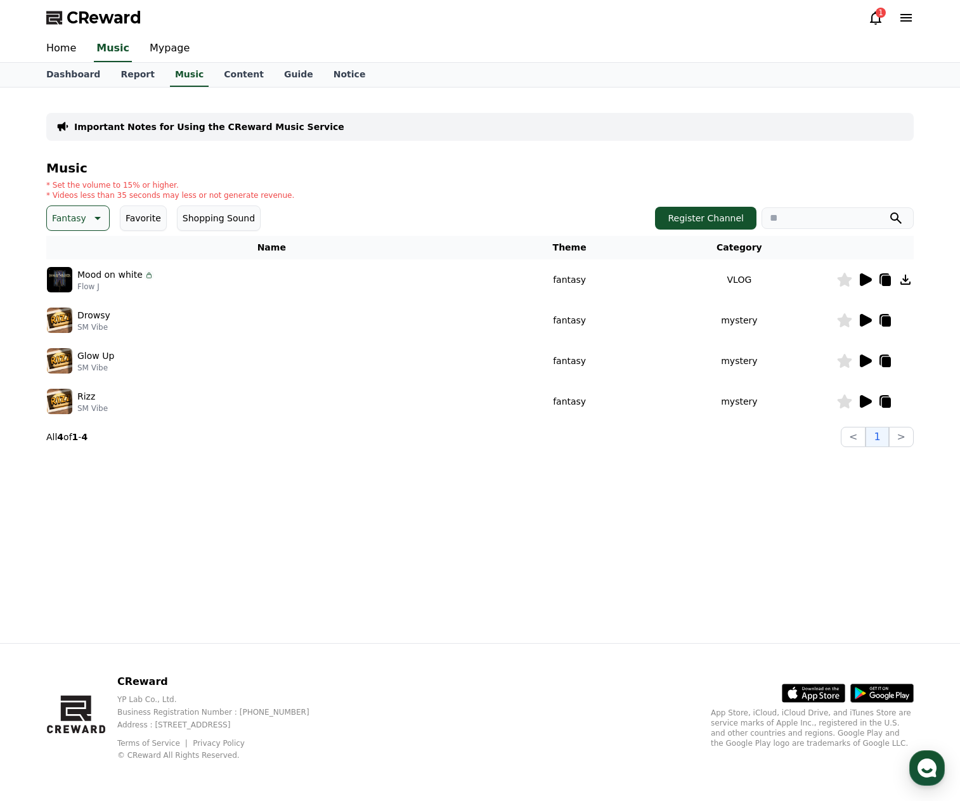
click at [864, 320] on icon at bounding box center [866, 320] width 12 height 13
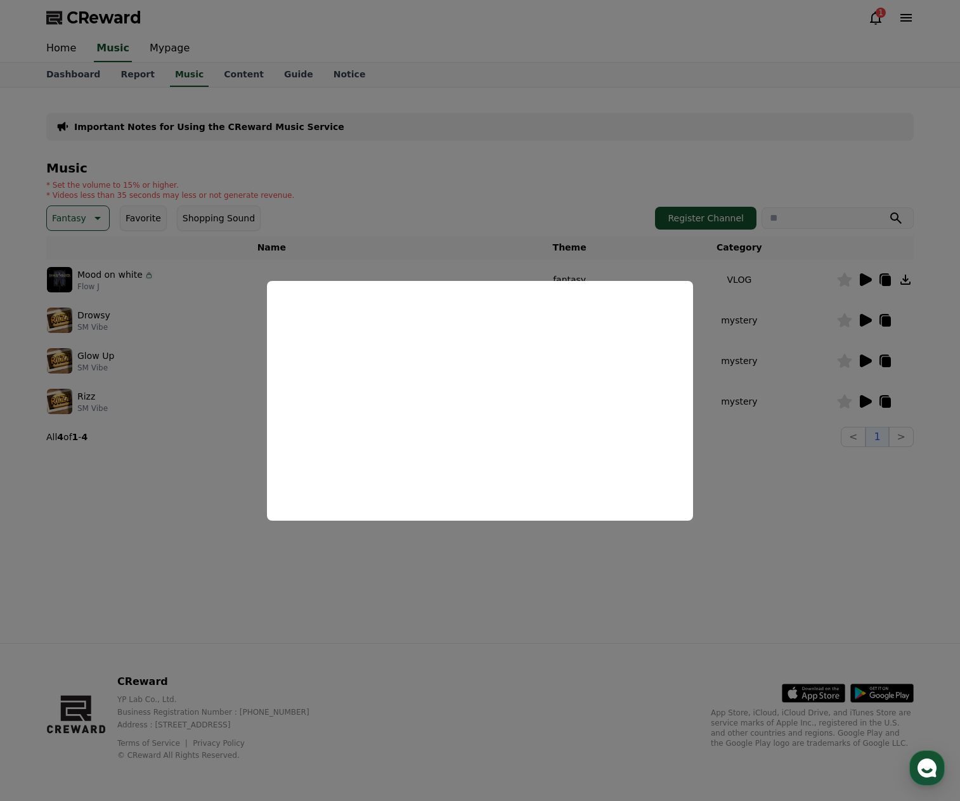
click at [868, 285] on button "close modal" at bounding box center [480, 400] width 960 height 801
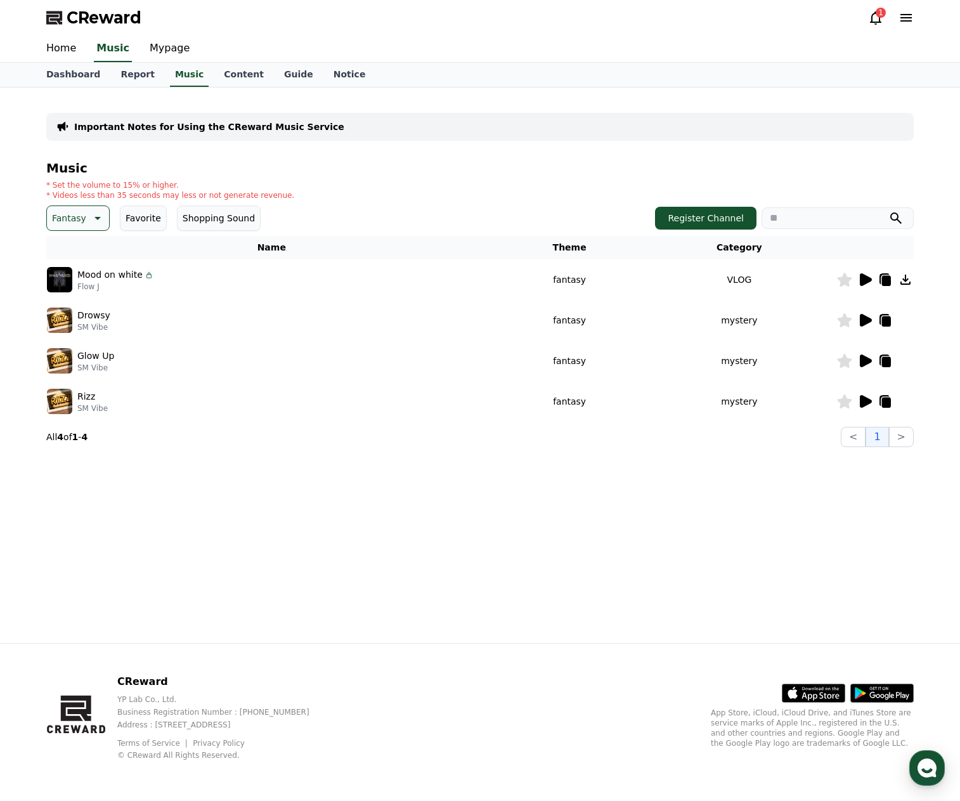
click at [865, 279] on icon at bounding box center [866, 279] width 12 height 13
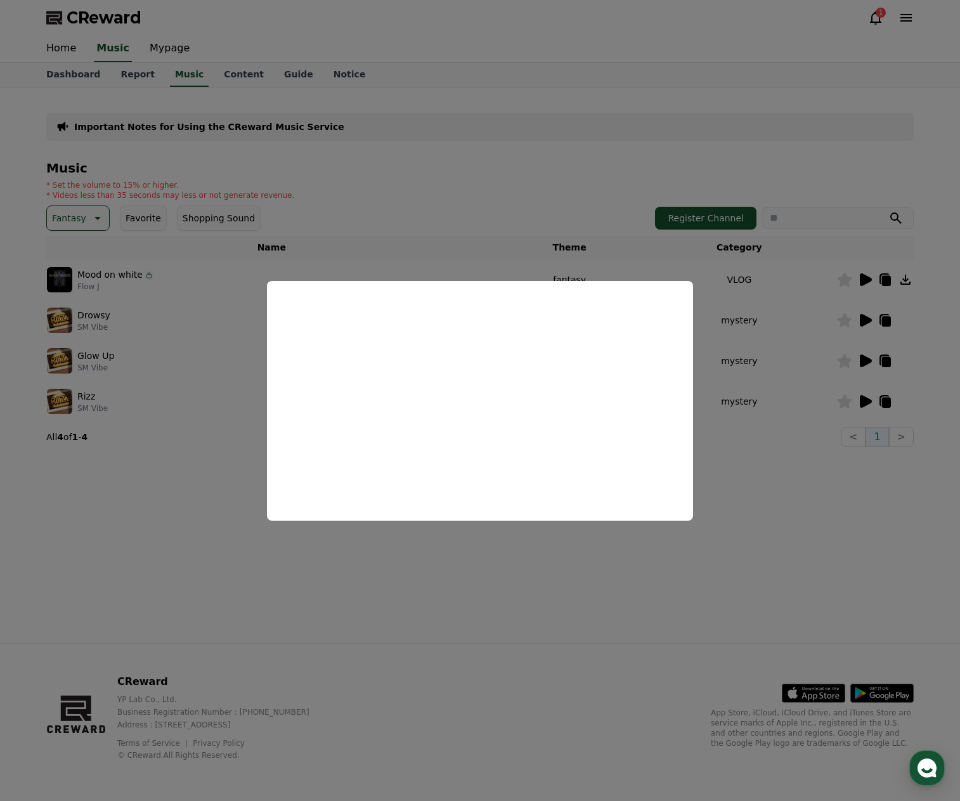
click at [466, 207] on button "close modal" at bounding box center [480, 400] width 960 height 801
click at [89, 218] on icon at bounding box center [96, 218] width 15 height 15
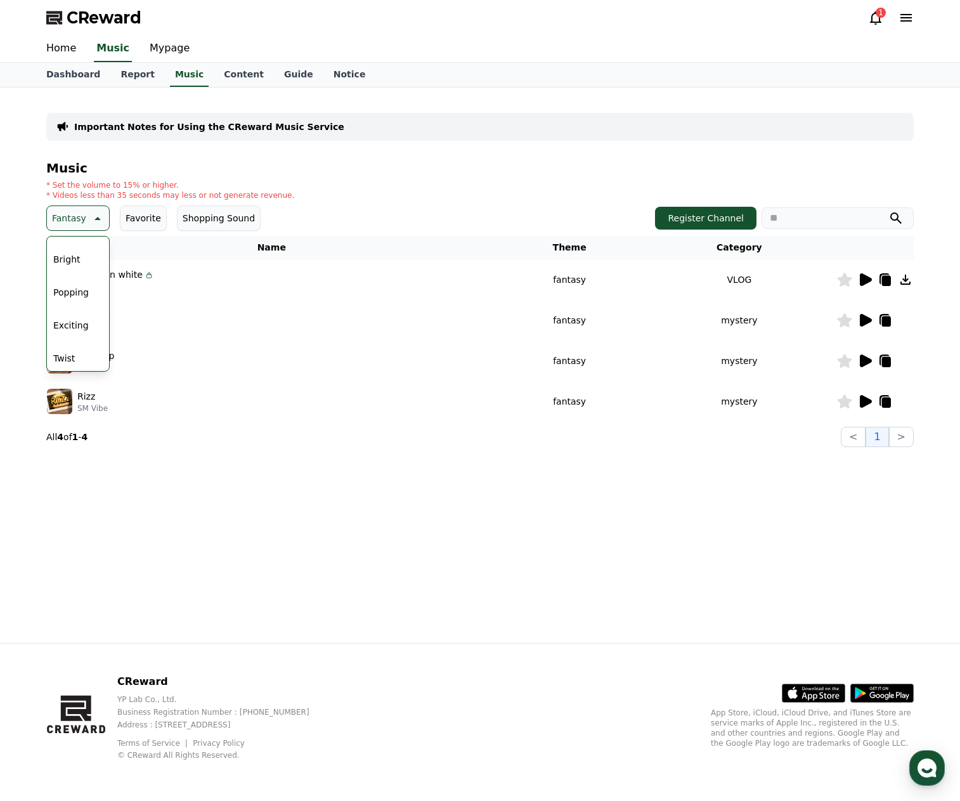
scroll to position [128, 0]
click at [77, 320] on button "Exciting" at bounding box center [71, 322] width 46 height 28
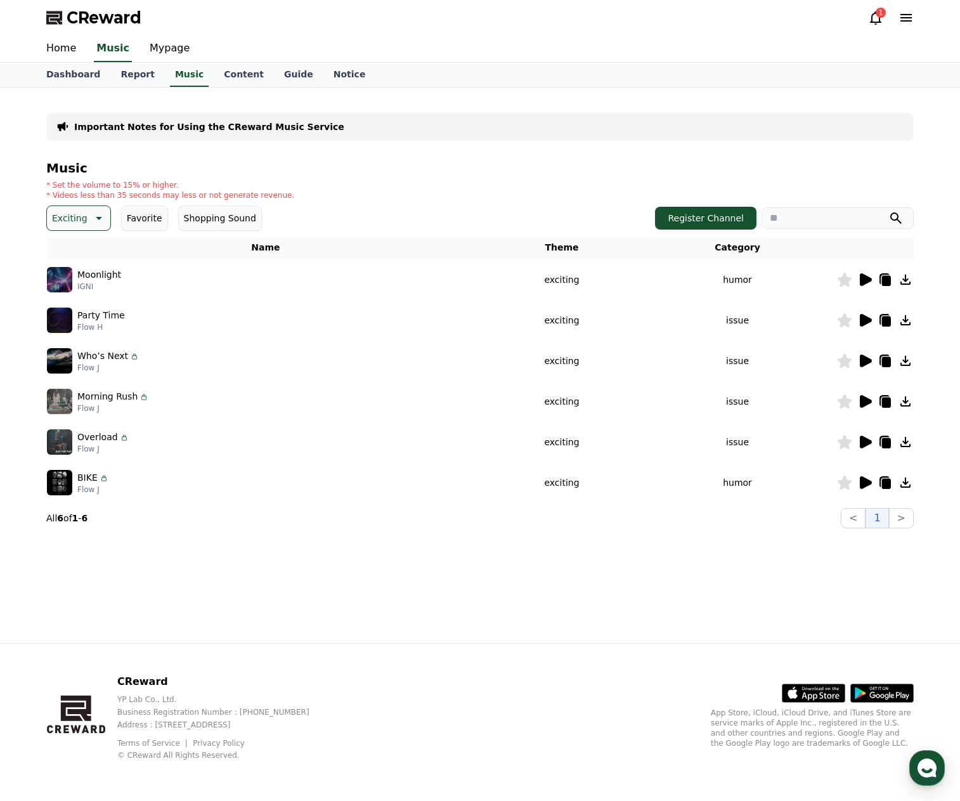
click at [865, 279] on icon at bounding box center [866, 279] width 12 height 13
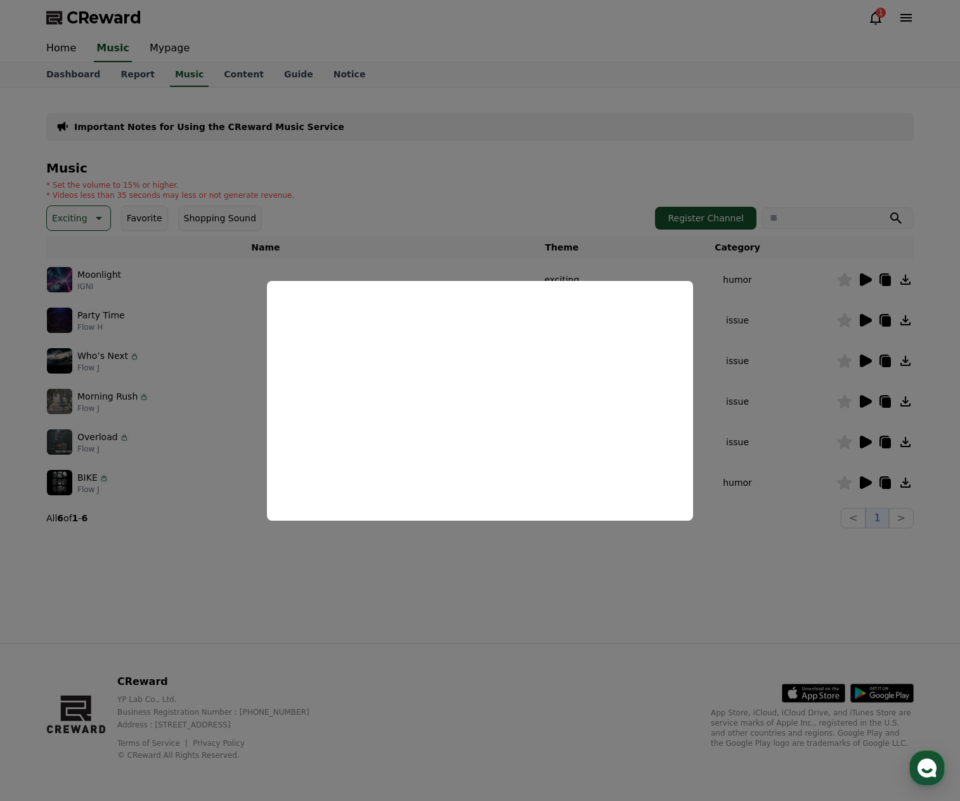
click at [698, 416] on button "close modal" at bounding box center [480, 400] width 960 height 801
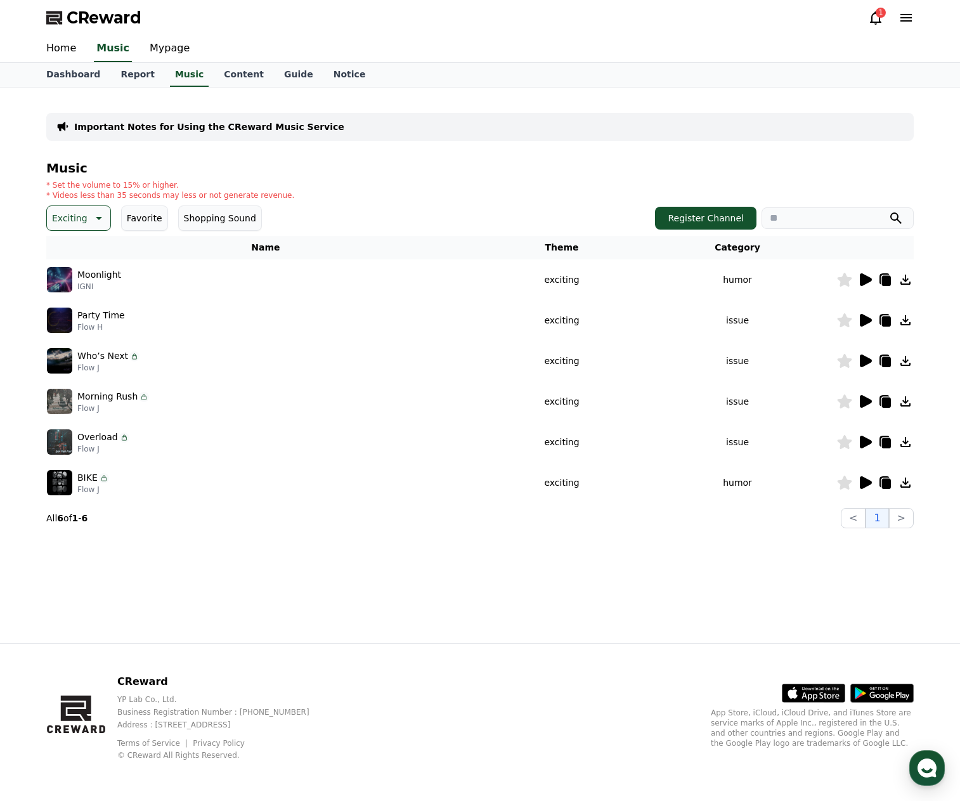
click at [867, 488] on icon at bounding box center [864, 482] width 15 height 15
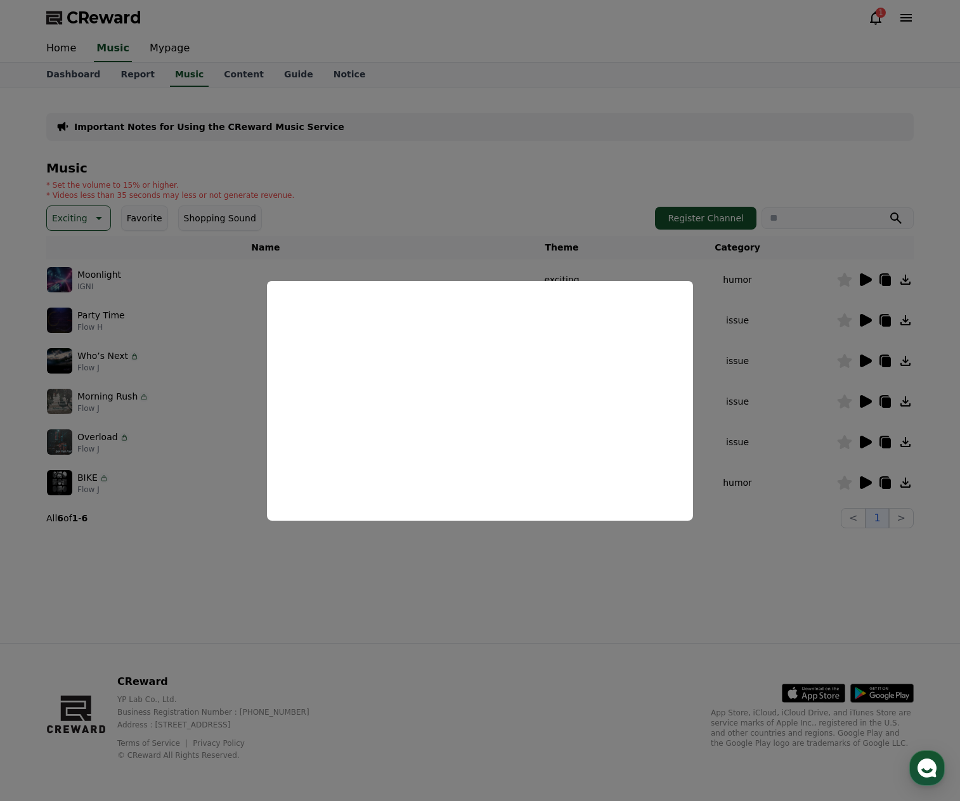
click at [867, 446] on button "close modal" at bounding box center [480, 400] width 960 height 801
click at [868, 439] on icon at bounding box center [866, 442] width 12 height 13
click at [868, 405] on button "close modal" at bounding box center [480, 400] width 960 height 801
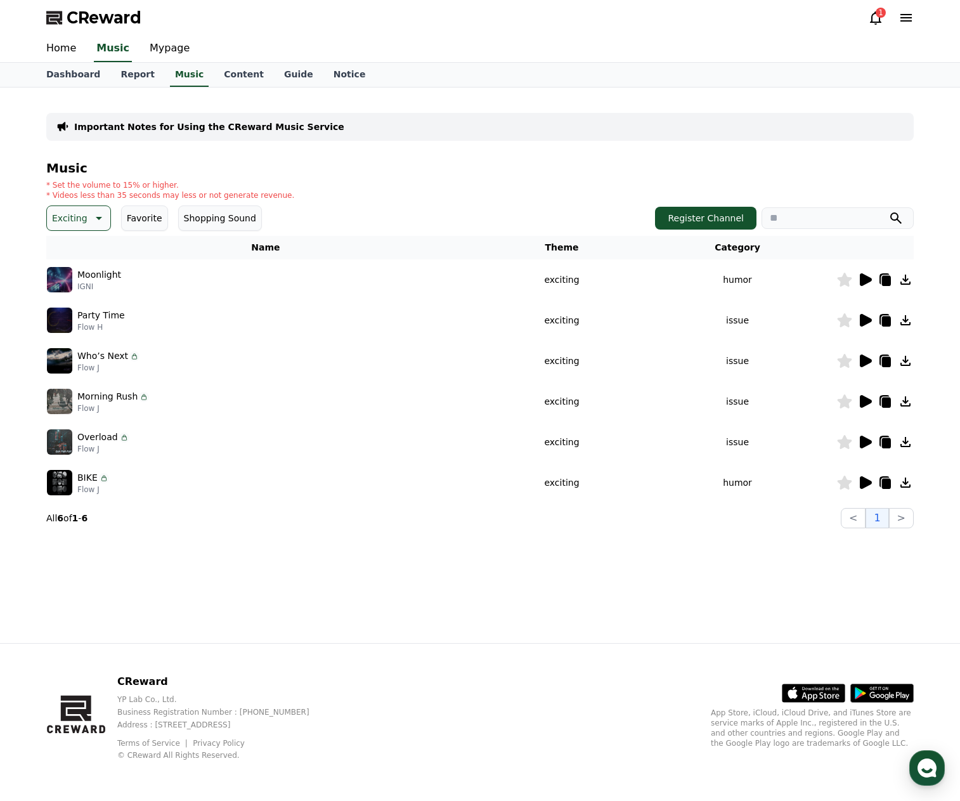
click at [861, 440] on icon at bounding box center [866, 442] width 12 height 13
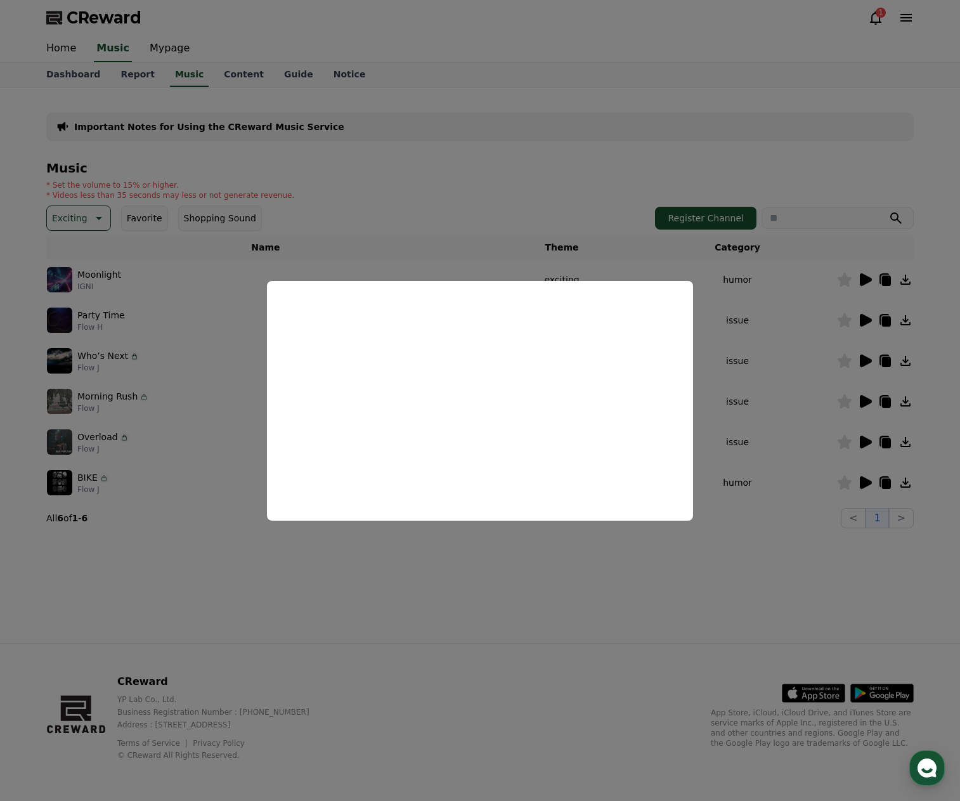
click at [814, 556] on button "close modal" at bounding box center [480, 400] width 960 height 801
click at [848, 441] on icon at bounding box center [845, 442] width 15 height 14
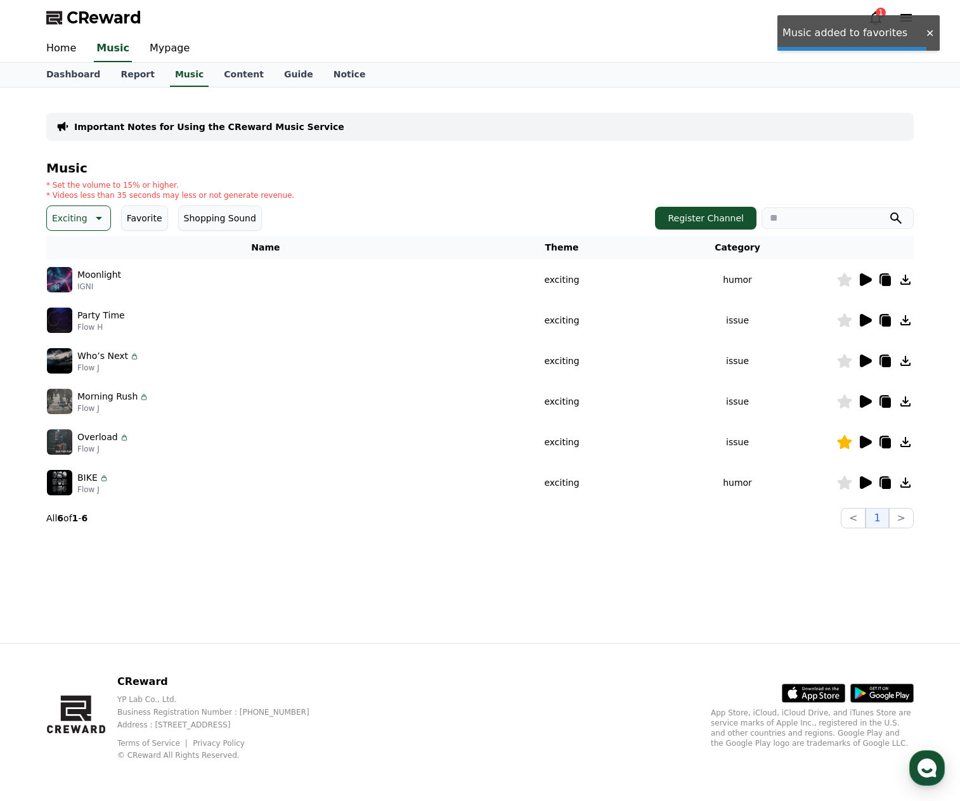
click at [866, 401] on icon at bounding box center [866, 401] width 12 height 13
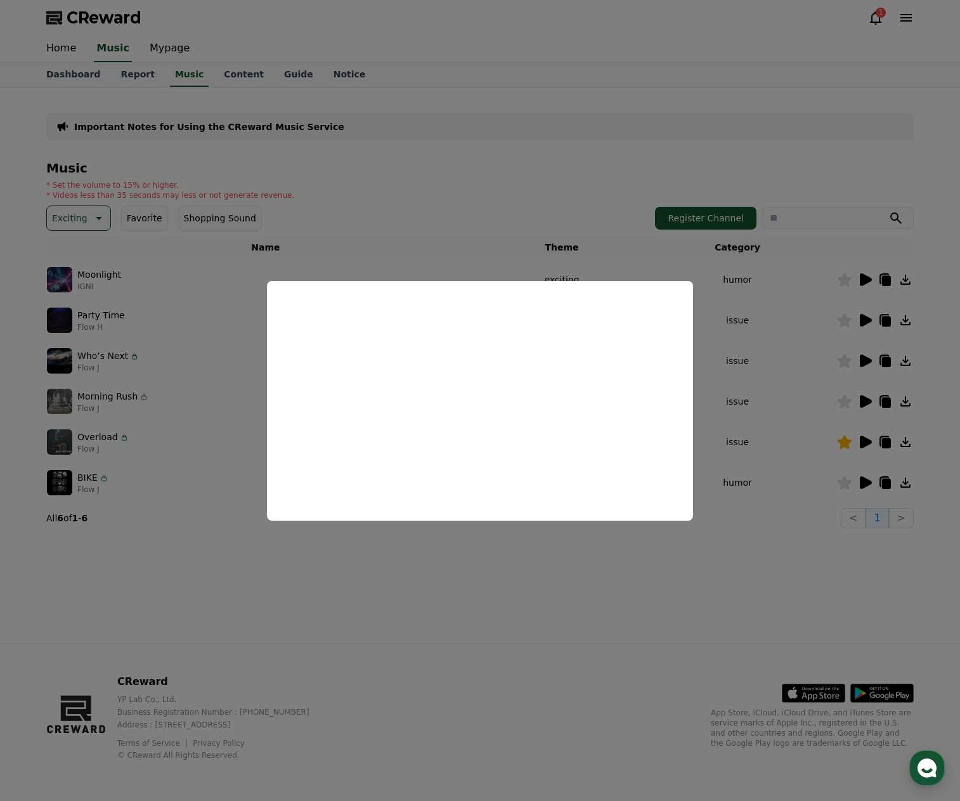
click at [850, 370] on button "close modal" at bounding box center [480, 400] width 960 height 801
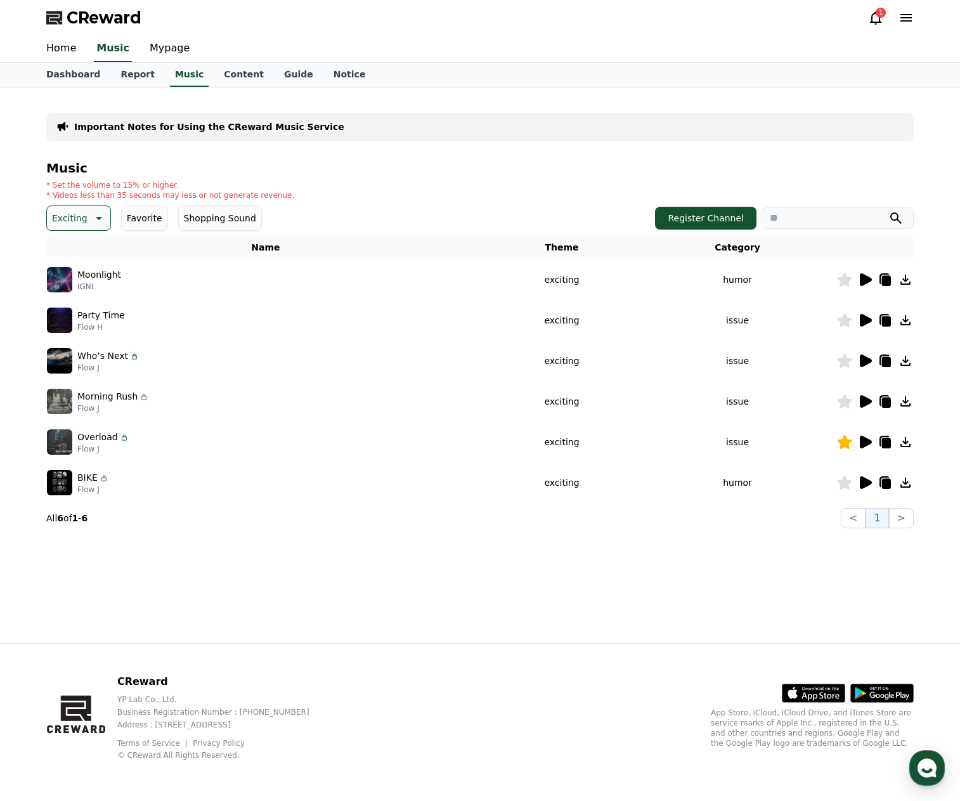
click at [862, 355] on icon at bounding box center [866, 360] width 12 height 13
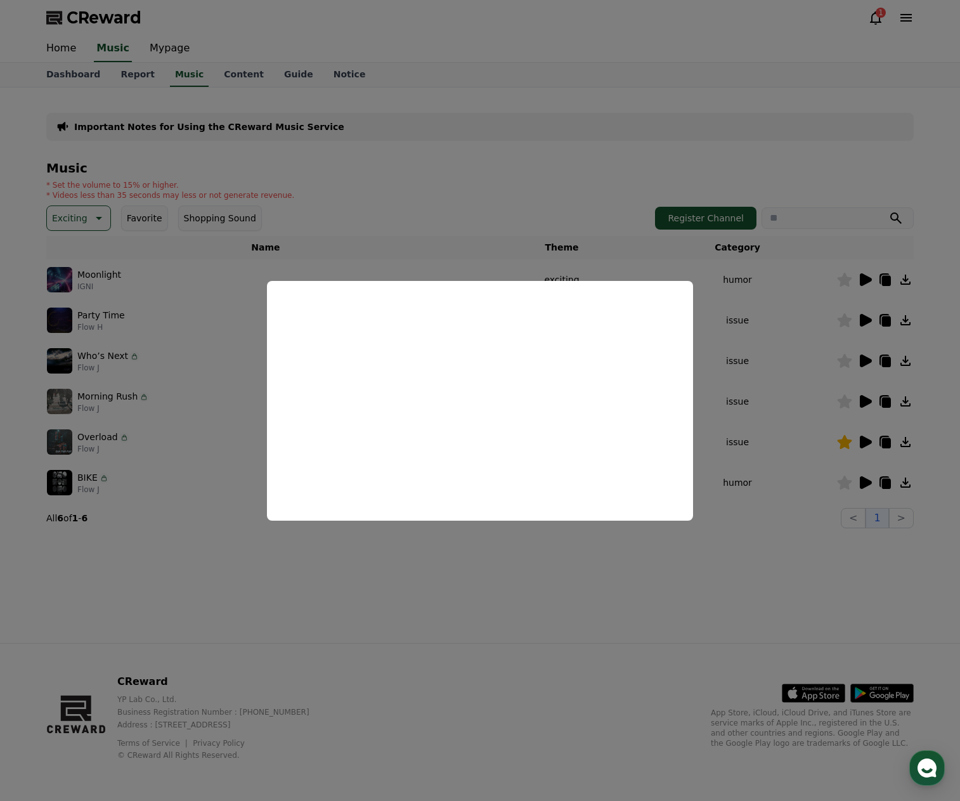
click at [673, 538] on button "close modal" at bounding box center [480, 400] width 960 height 801
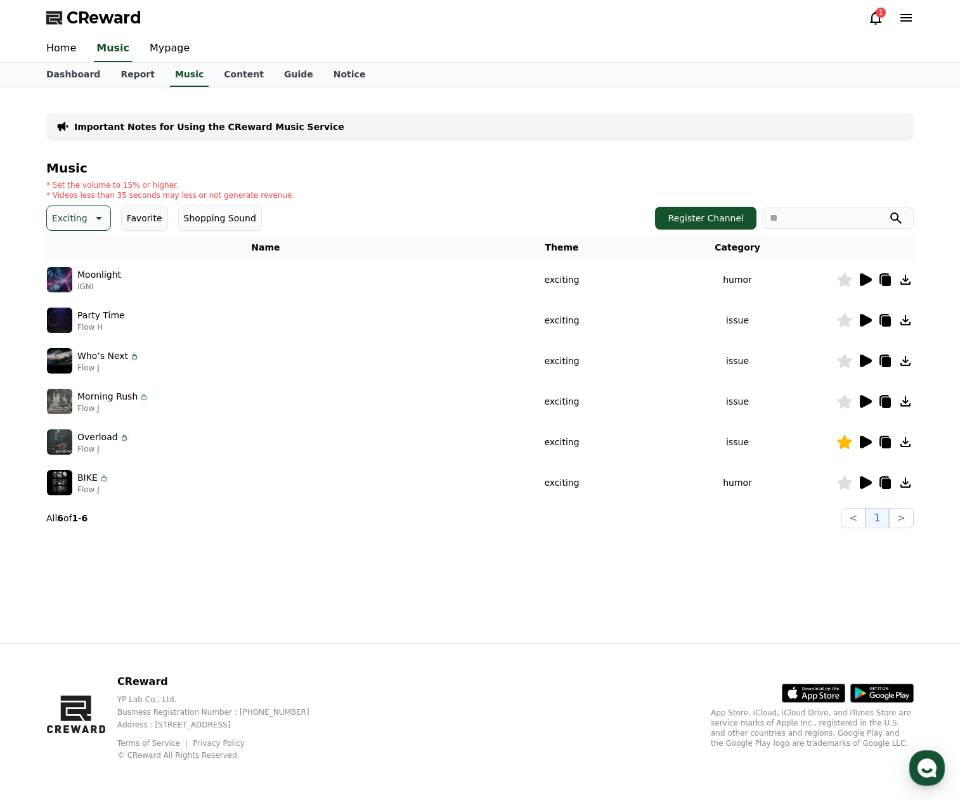
click at [864, 316] on icon at bounding box center [866, 320] width 12 height 13
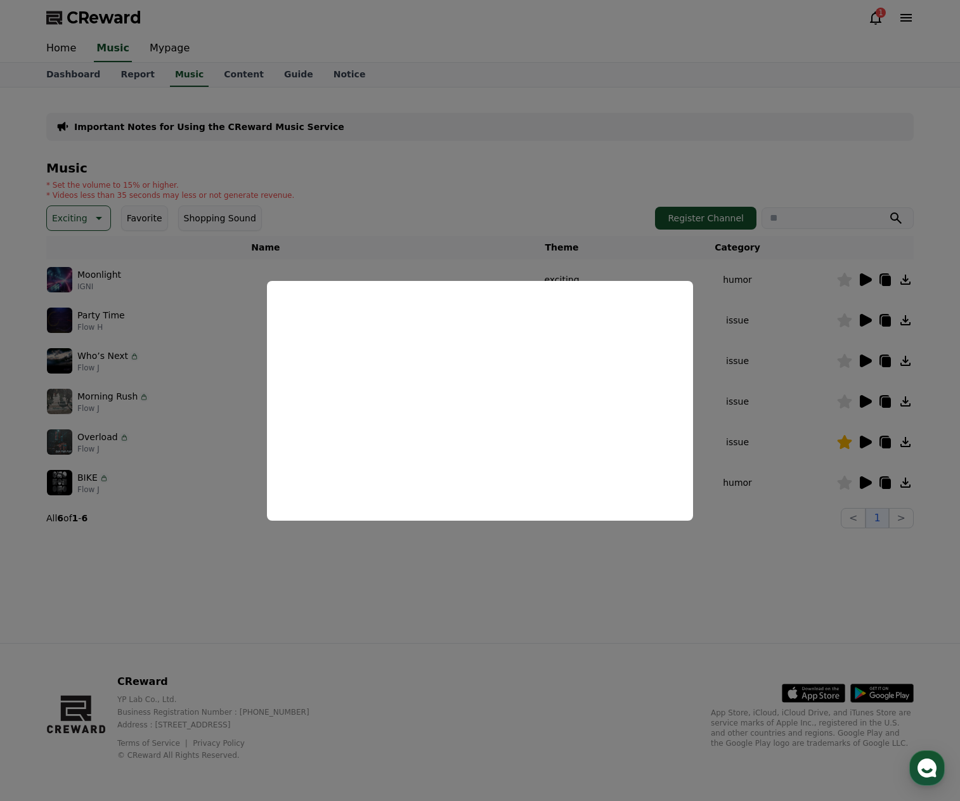
click at [751, 561] on button "close modal" at bounding box center [480, 400] width 960 height 801
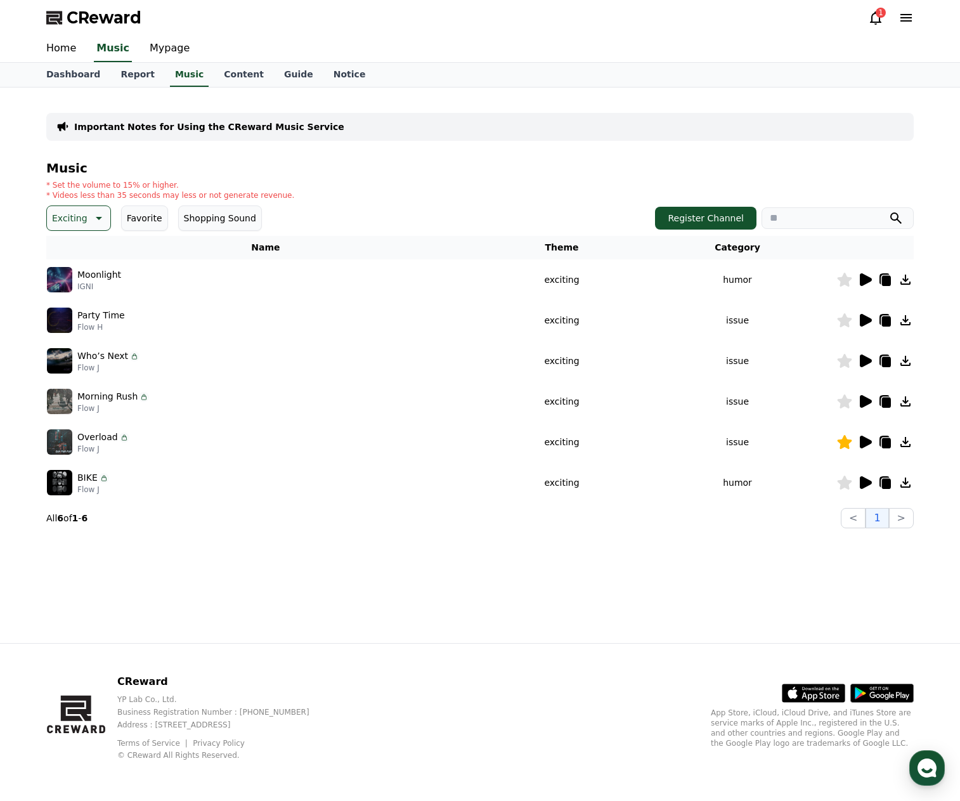
click at [865, 443] on icon at bounding box center [866, 442] width 12 height 13
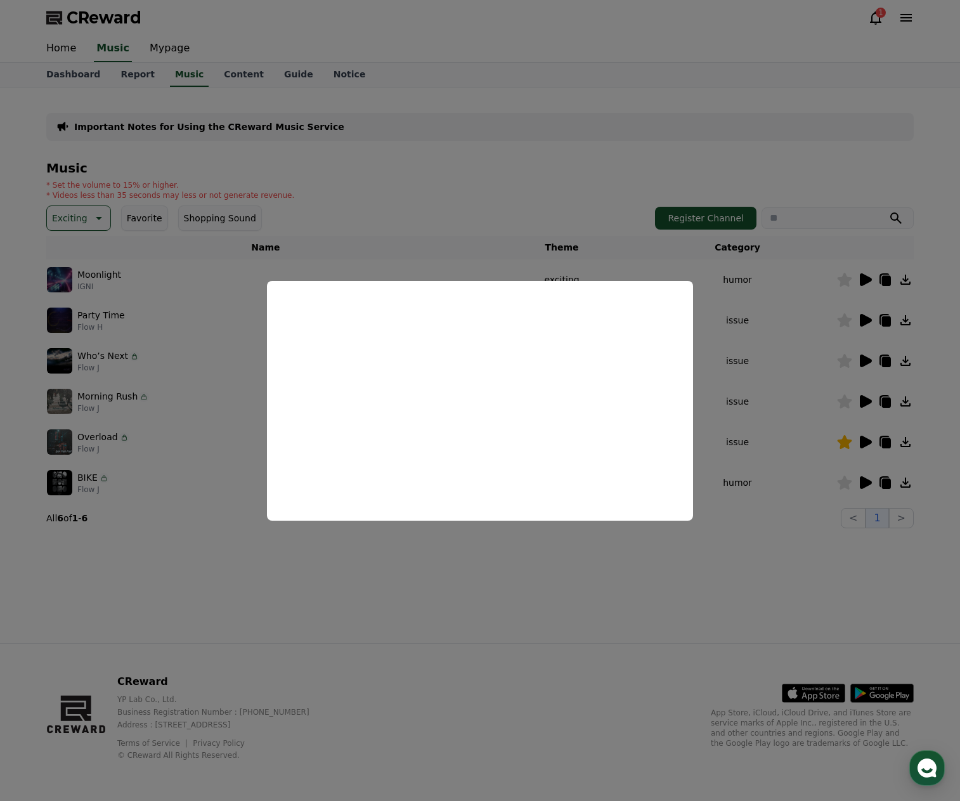
click at [423, 595] on button "close modal" at bounding box center [480, 400] width 960 height 801
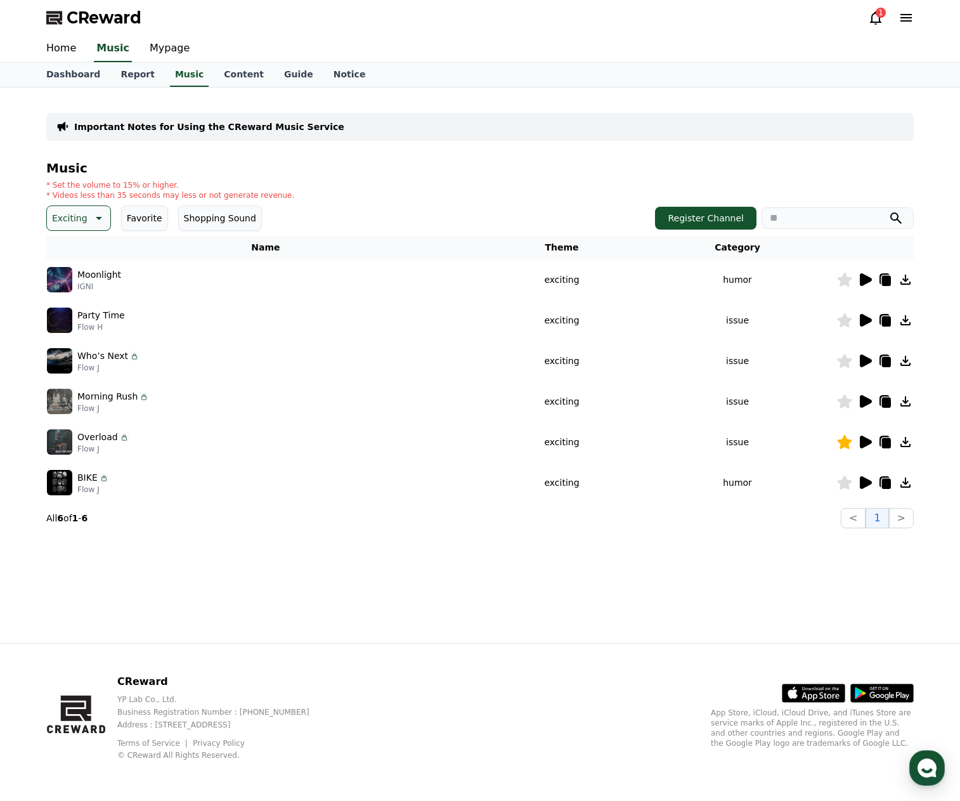
click at [90, 219] on icon at bounding box center [97, 218] width 15 height 15
click at [68, 256] on button "Clam" at bounding box center [64, 252] width 33 height 28
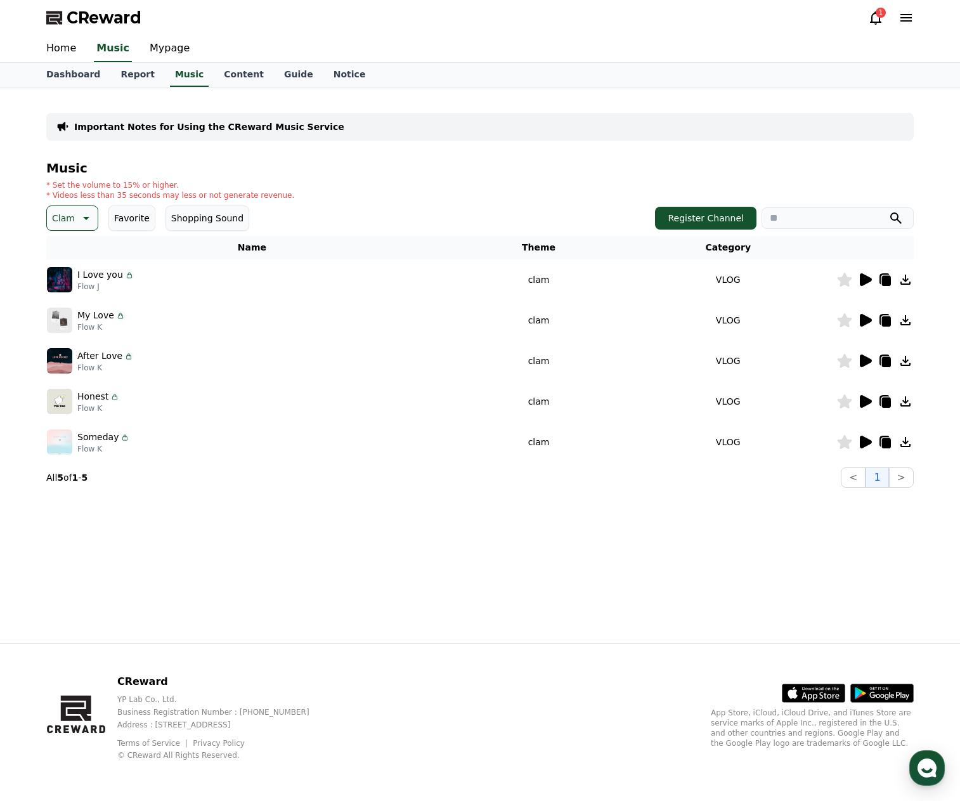
click at [863, 276] on icon at bounding box center [866, 279] width 12 height 13
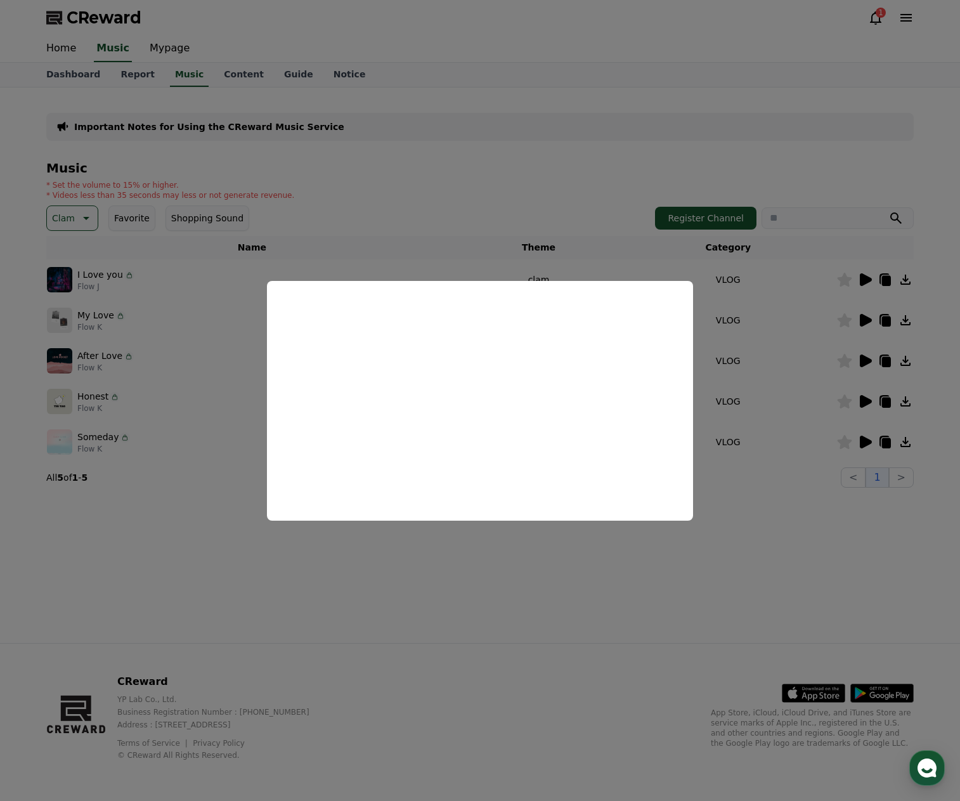
click at [861, 361] on button "close modal" at bounding box center [480, 400] width 960 height 801
click at [865, 361] on icon at bounding box center [866, 360] width 12 height 13
click at [853, 403] on button "close modal" at bounding box center [480, 400] width 960 height 801
click at [864, 400] on icon at bounding box center [866, 401] width 12 height 13
click at [758, 502] on button "close modal" at bounding box center [480, 400] width 960 height 801
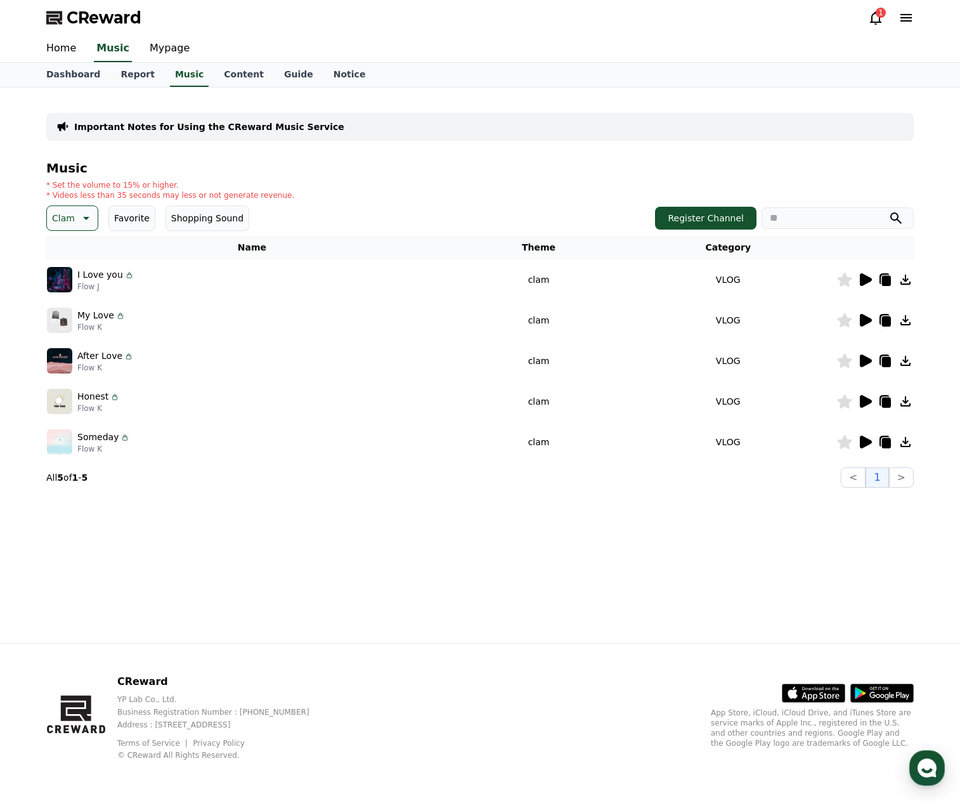
click at [78, 223] on icon at bounding box center [84, 218] width 15 height 15
click at [62, 257] on button "Dark" at bounding box center [63, 262] width 31 height 28
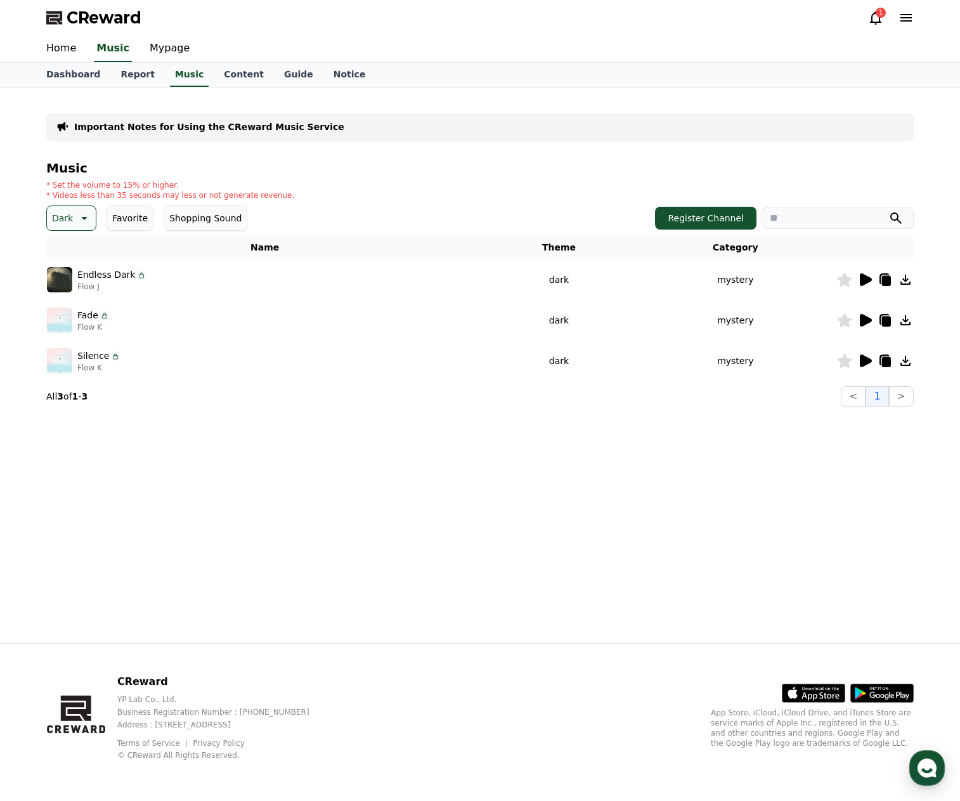
click at [870, 360] on icon at bounding box center [866, 360] width 12 height 13
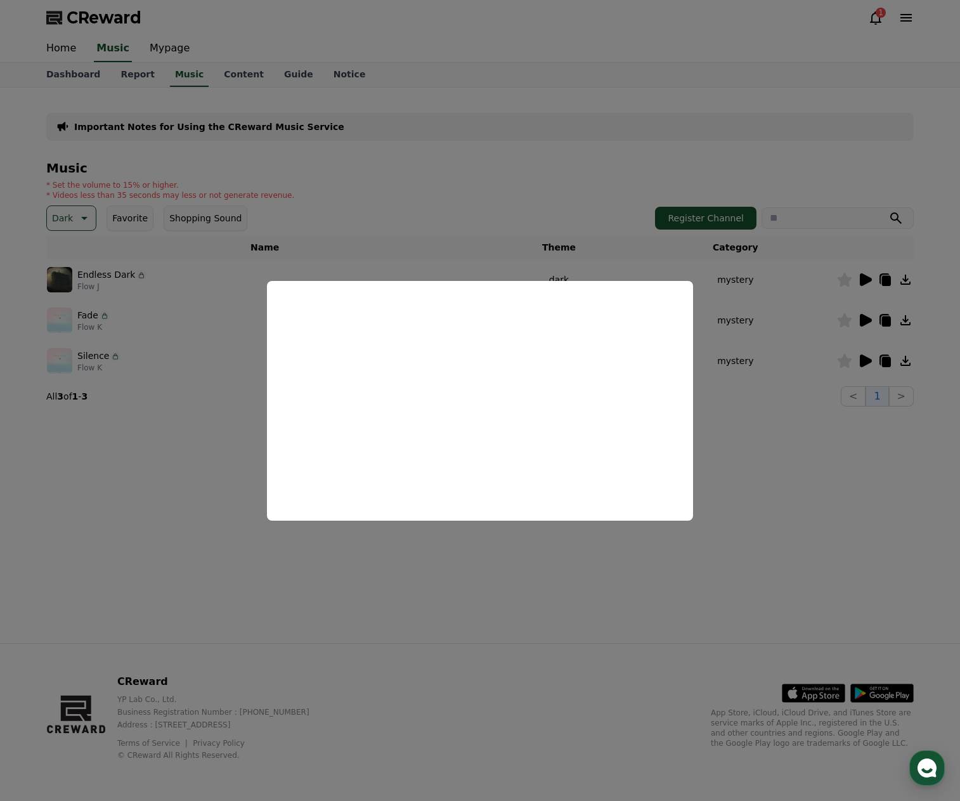
click at [216, 434] on button "close modal" at bounding box center [480, 400] width 960 height 801
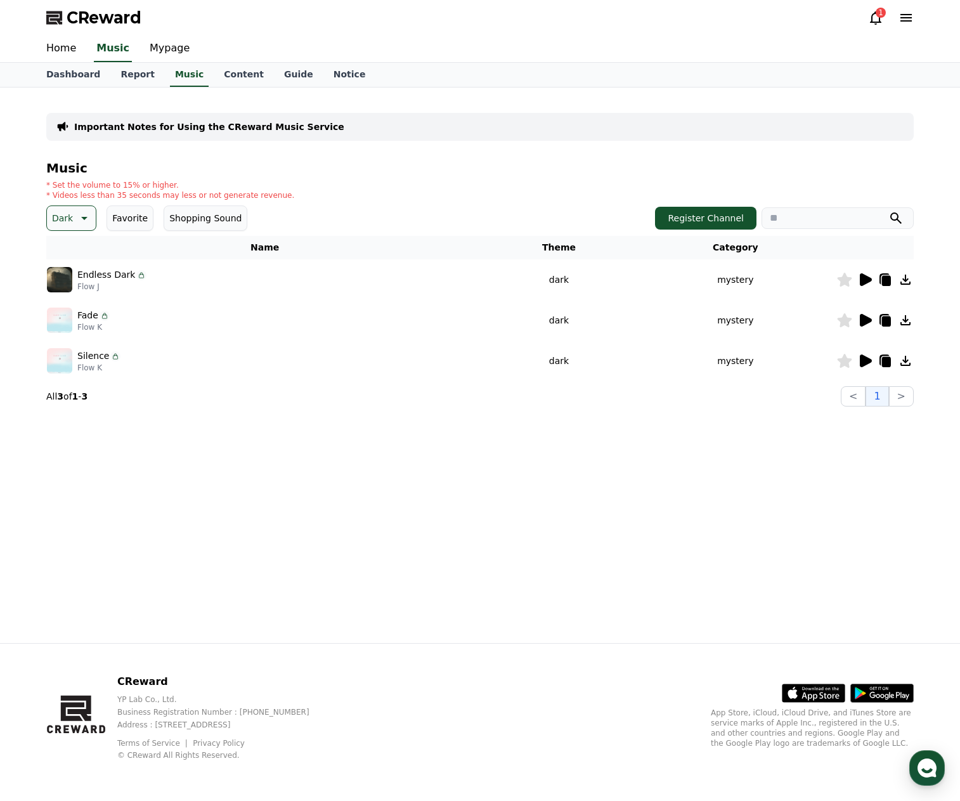
click at [865, 325] on icon at bounding box center [864, 320] width 15 height 15
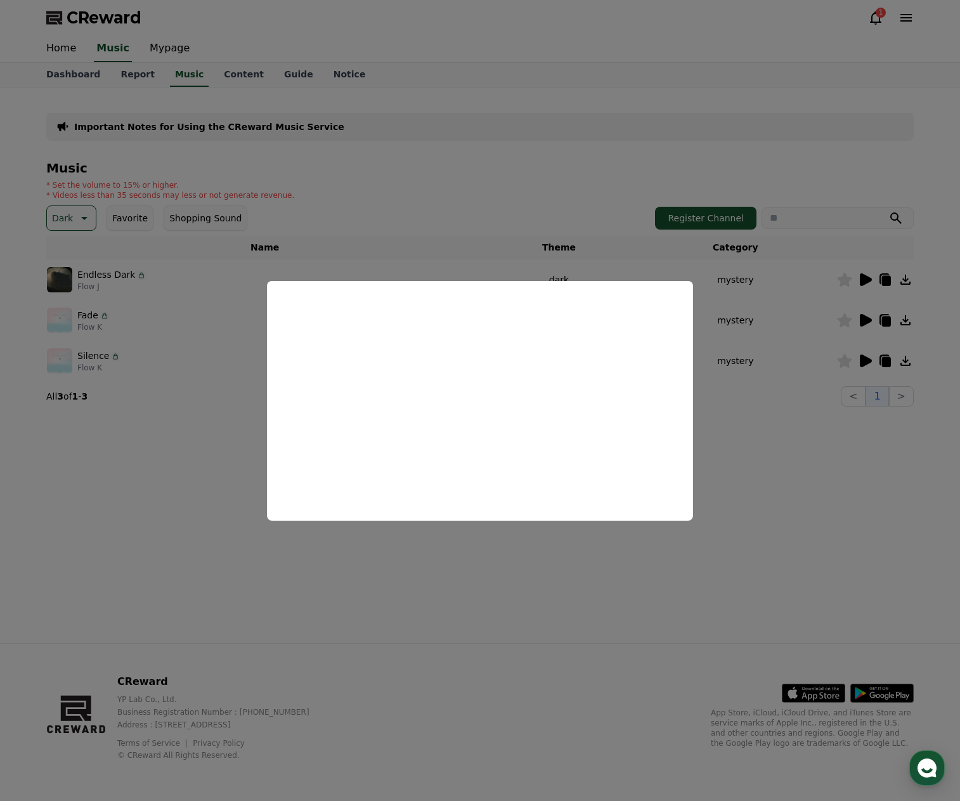
click at [750, 423] on button "close modal" at bounding box center [480, 400] width 960 height 801
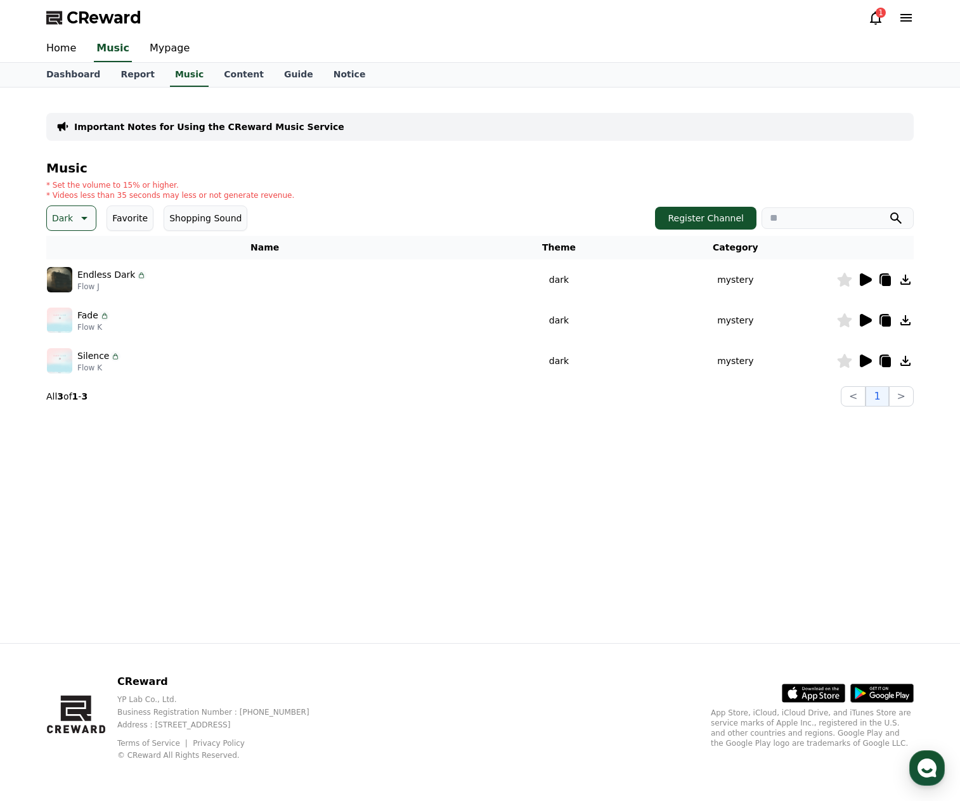
click at [81, 221] on icon at bounding box center [82, 218] width 15 height 15
click at [70, 282] on button "Joyful" at bounding box center [65, 276] width 35 height 28
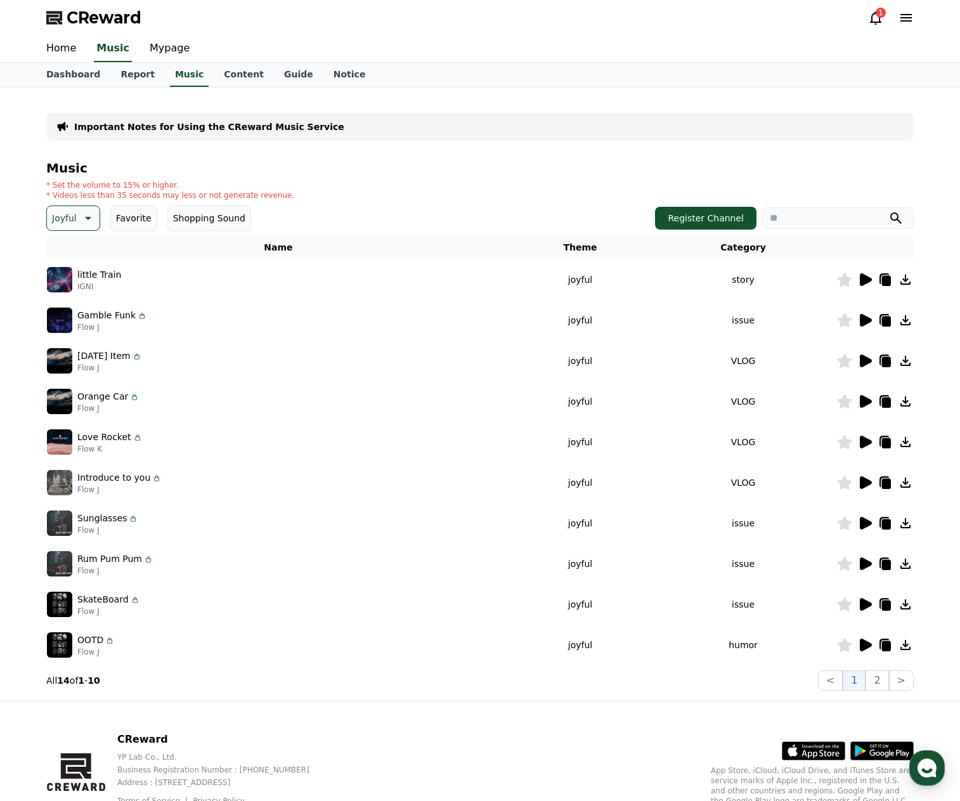
click at [866, 279] on icon at bounding box center [866, 279] width 12 height 13
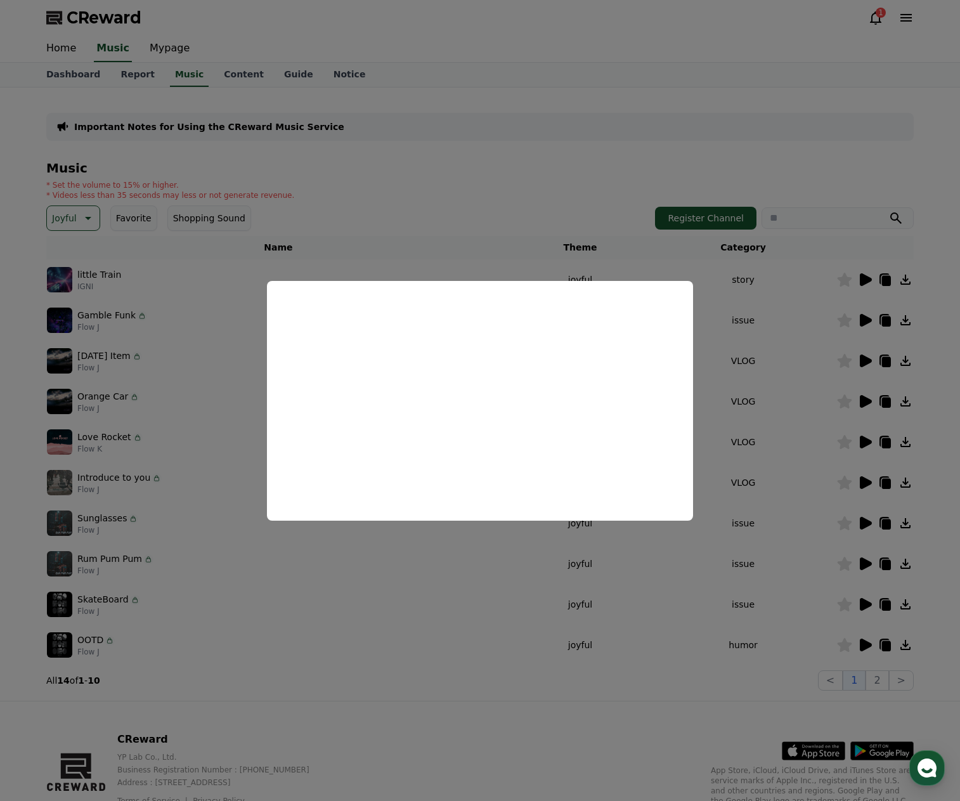
click at [865, 319] on button "close modal" at bounding box center [480, 400] width 960 height 801
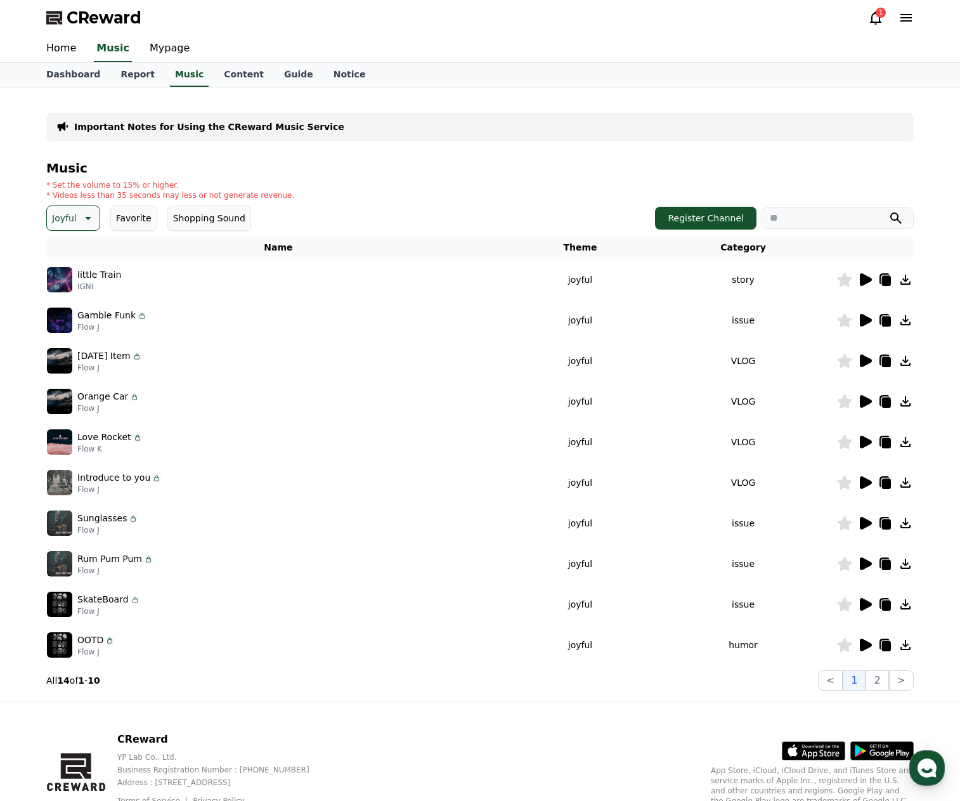
click at [865, 319] on icon at bounding box center [866, 320] width 12 height 13
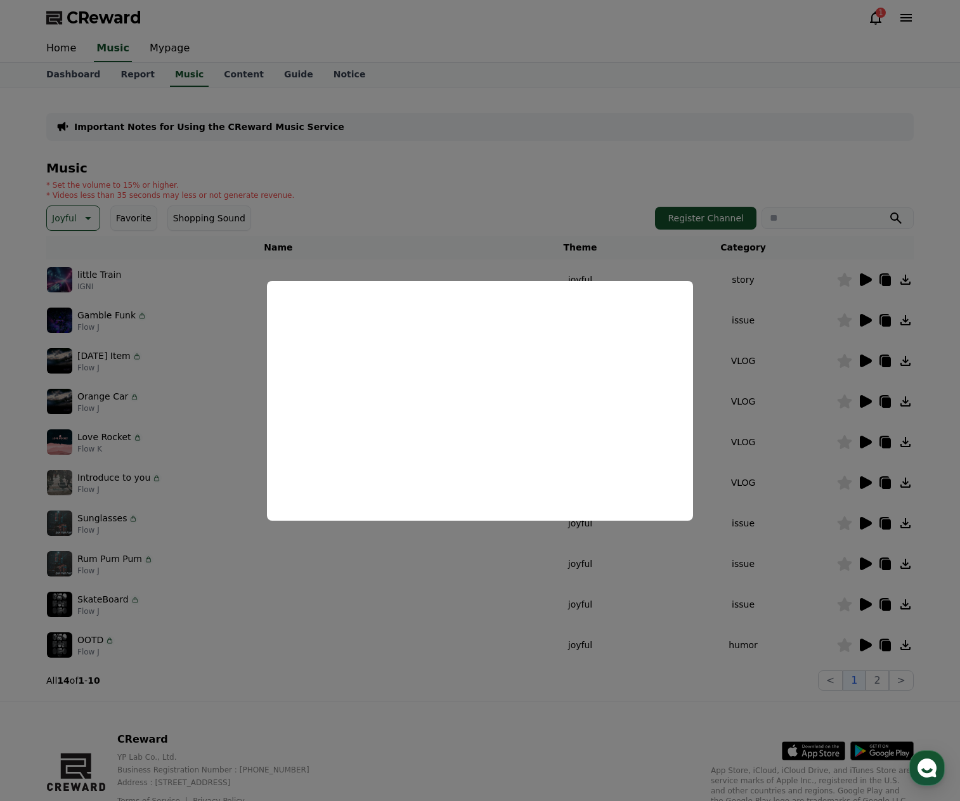
click at [360, 573] on button "close modal" at bounding box center [480, 400] width 960 height 801
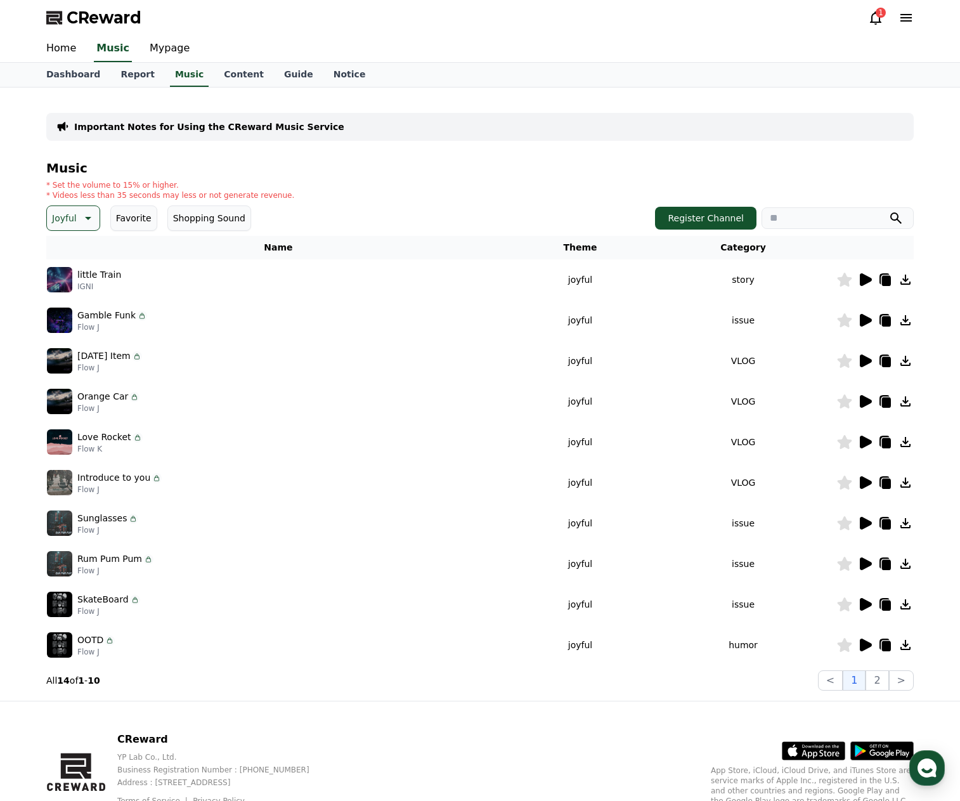
click at [866, 441] on icon at bounding box center [866, 442] width 12 height 13
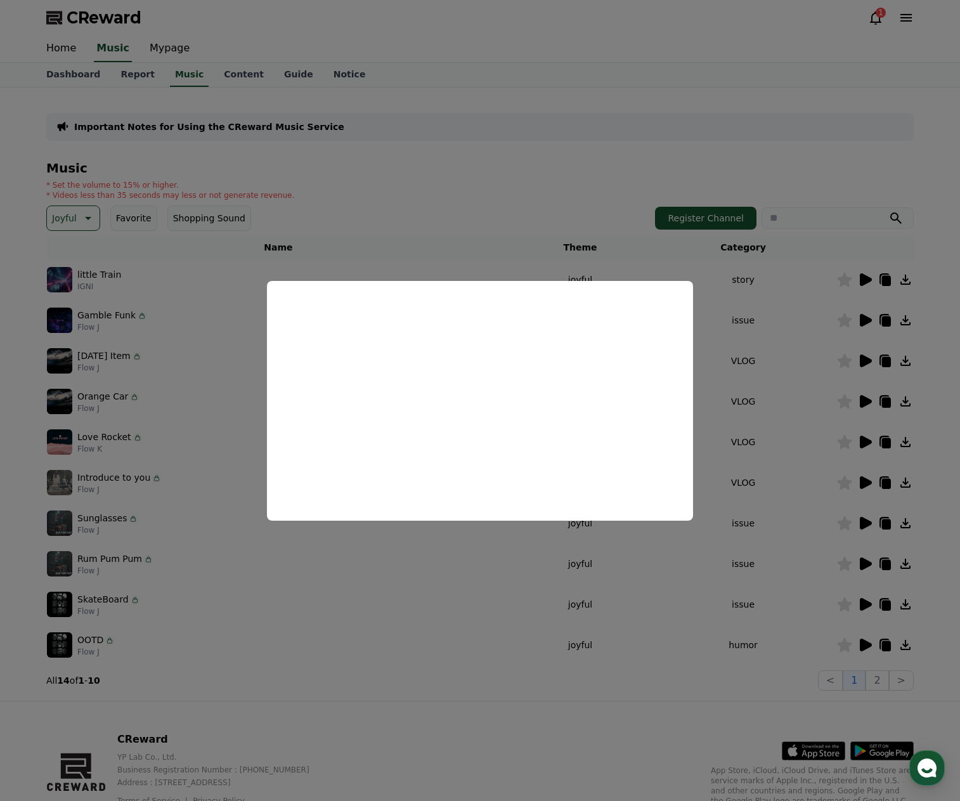
click at [853, 480] on button "close modal" at bounding box center [480, 400] width 960 height 801
click at [854, 483] on div at bounding box center [875, 482] width 76 height 15
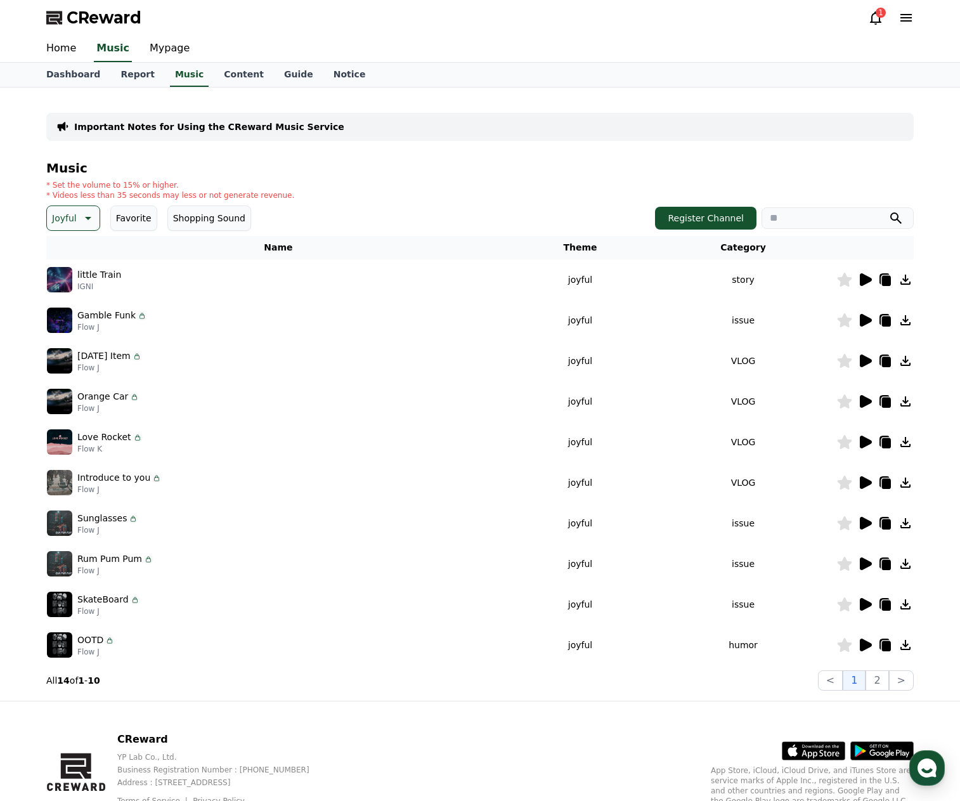
click at [862, 480] on icon at bounding box center [866, 482] width 12 height 13
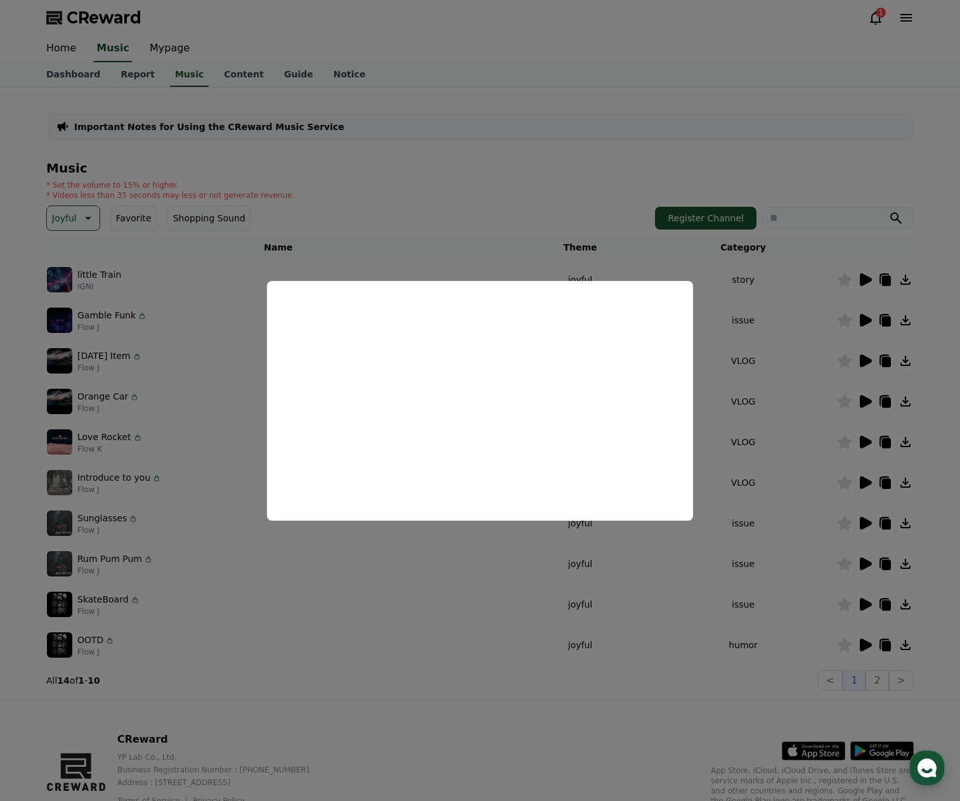
click at [323, 592] on button "close modal" at bounding box center [480, 400] width 960 height 801
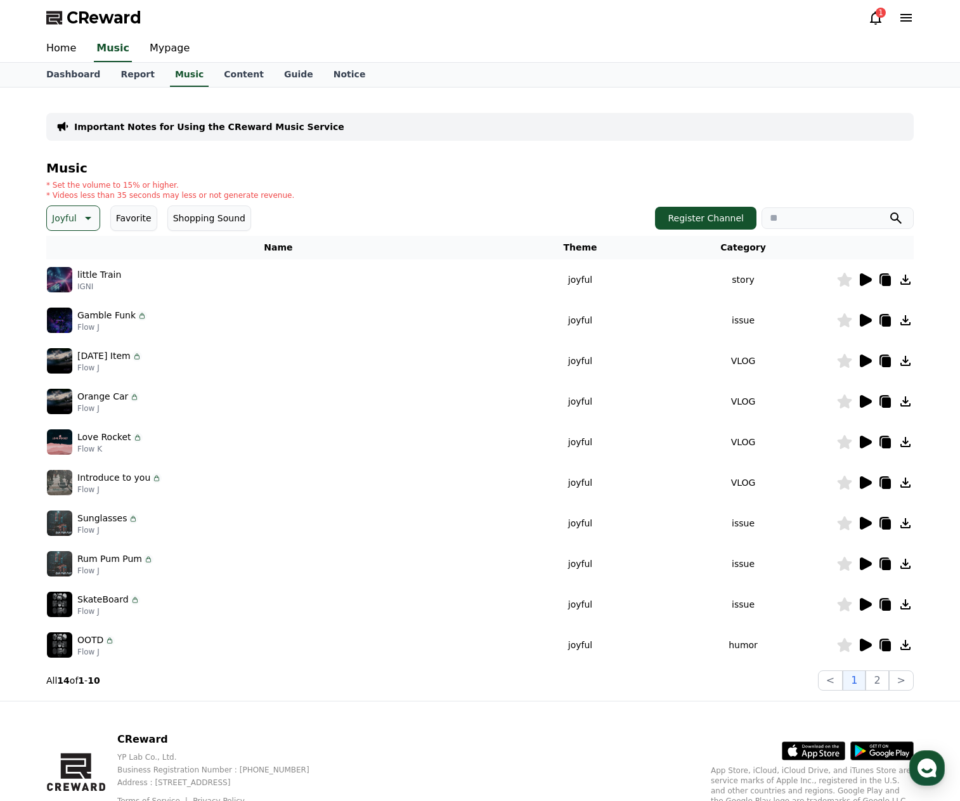
click at [843, 481] on icon at bounding box center [845, 483] width 15 height 14
click at [861, 526] on icon at bounding box center [866, 523] width 12 height 13
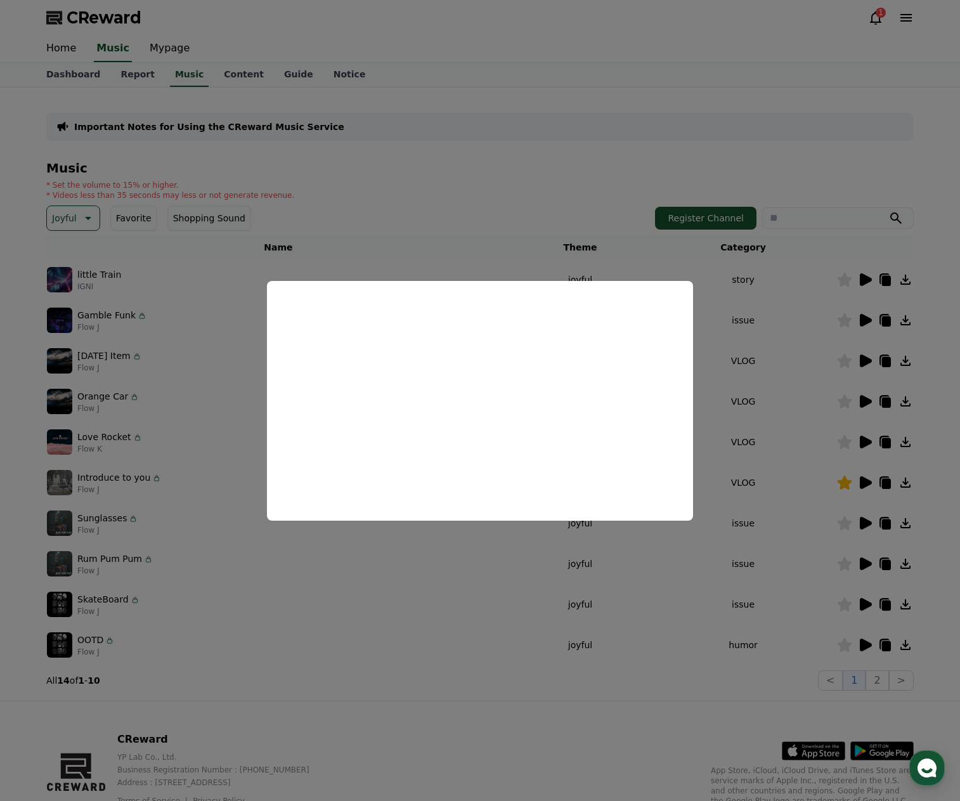
click at [826, 543] on button "close modal" at bounding box center [480, 400] width 960 height 801
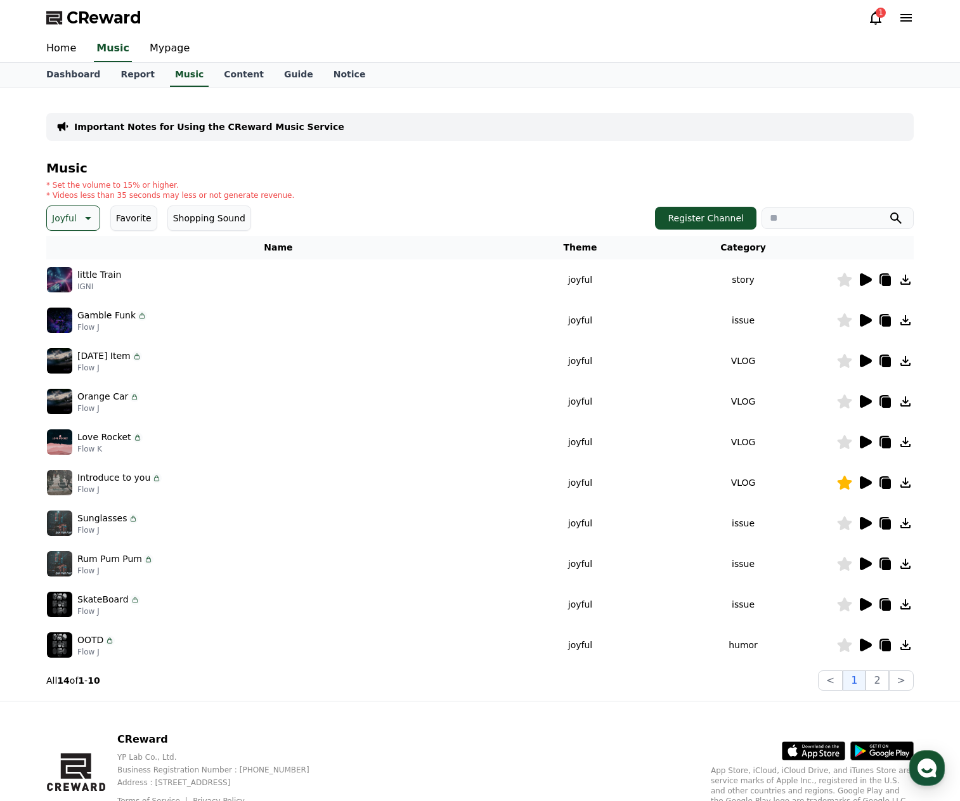
click at [864, 607] on icon at bounding box center [866, 604] width 12 height 13
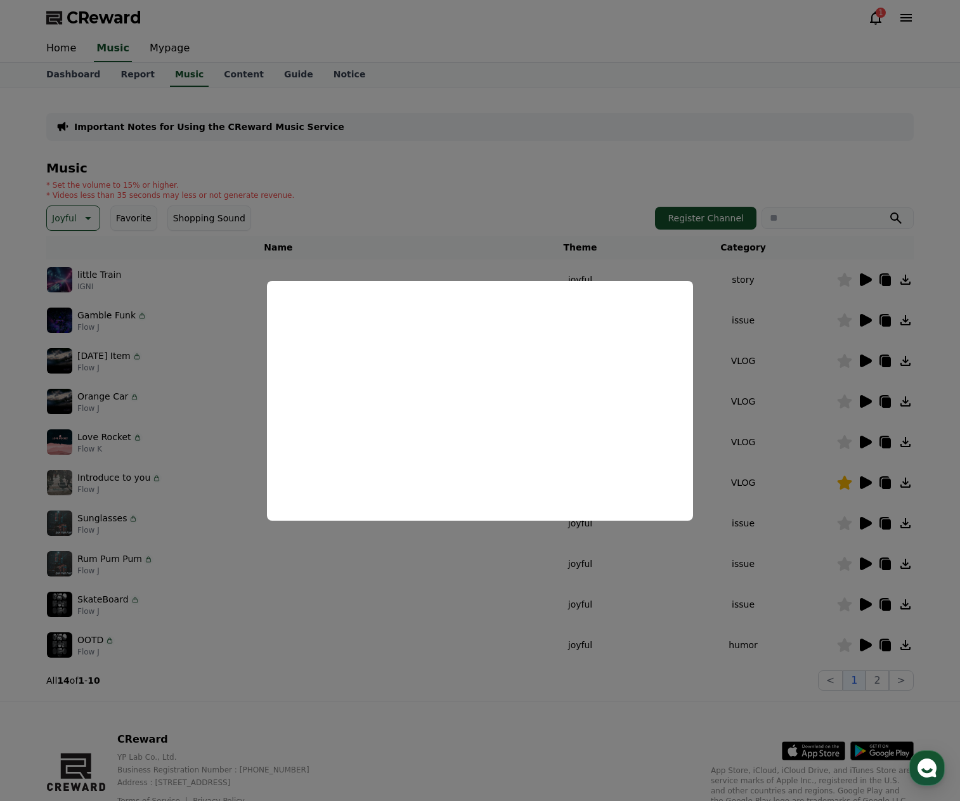
click at [413, 672] on button "close modal" at bounding box center [480, 400] width 960 height 801
